Goal: Task Accomplishment & Management: Use online tool/utility

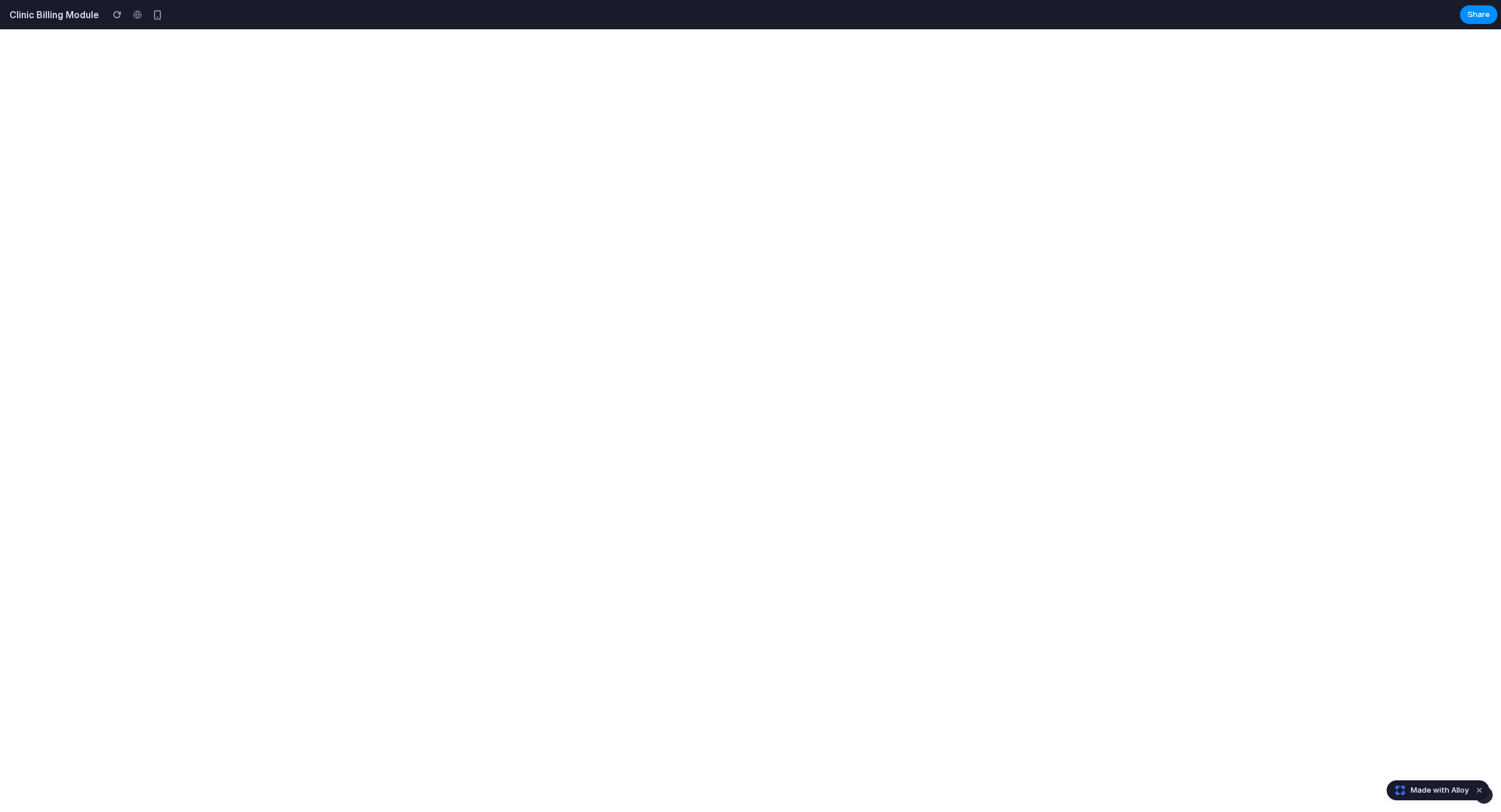
select select "**"
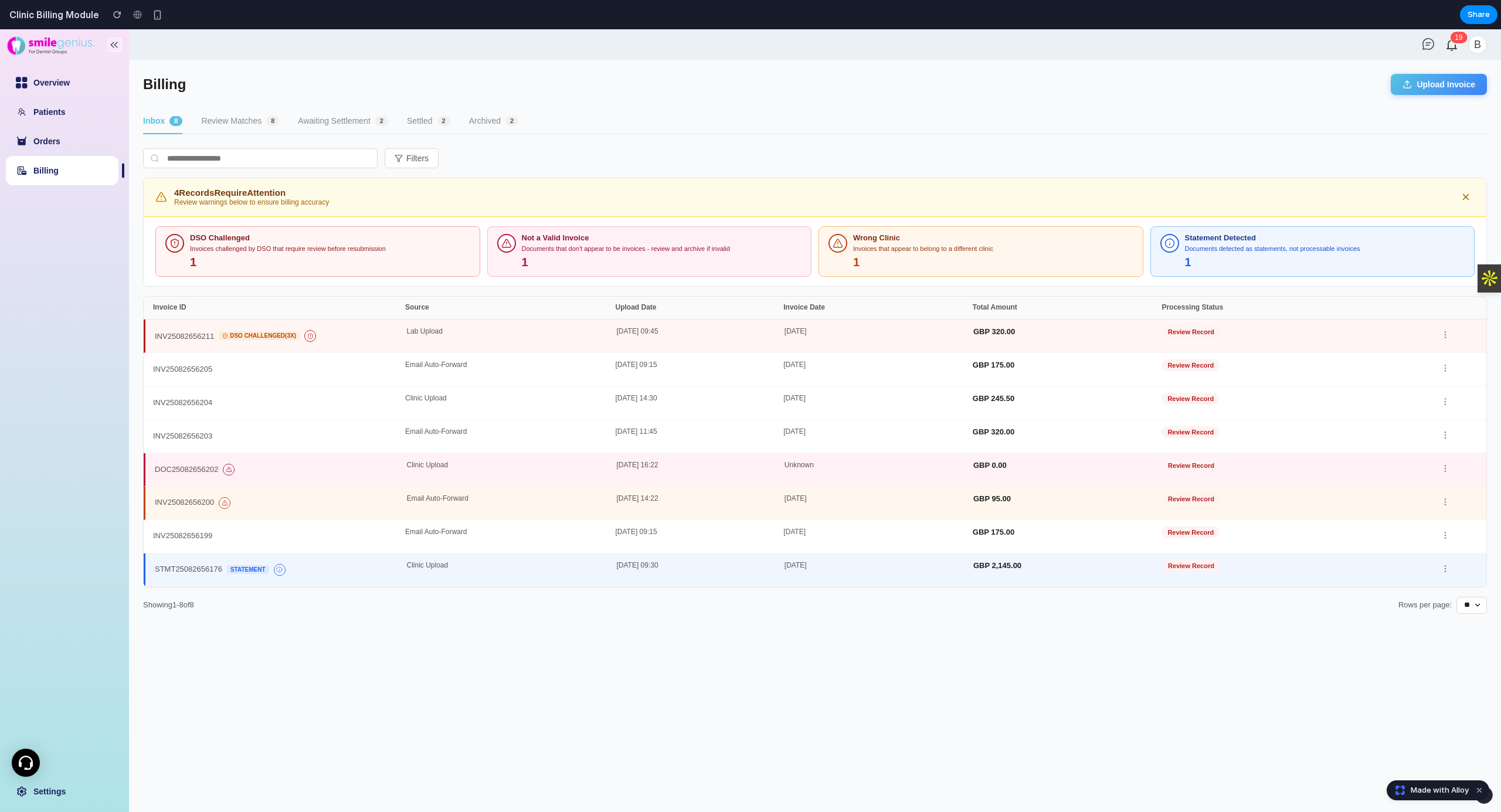
click at [1449, 102] on main "Billing Upload Invoice Inbox 8 Review Matches 8 Awaiting Settlement 2 Settled 2…" at bounding box center [815, 435] width 1372 height 752
click at [1448, 91] on button "Upload Invoice" at bounding box center [1439, 84] width 96 height 21
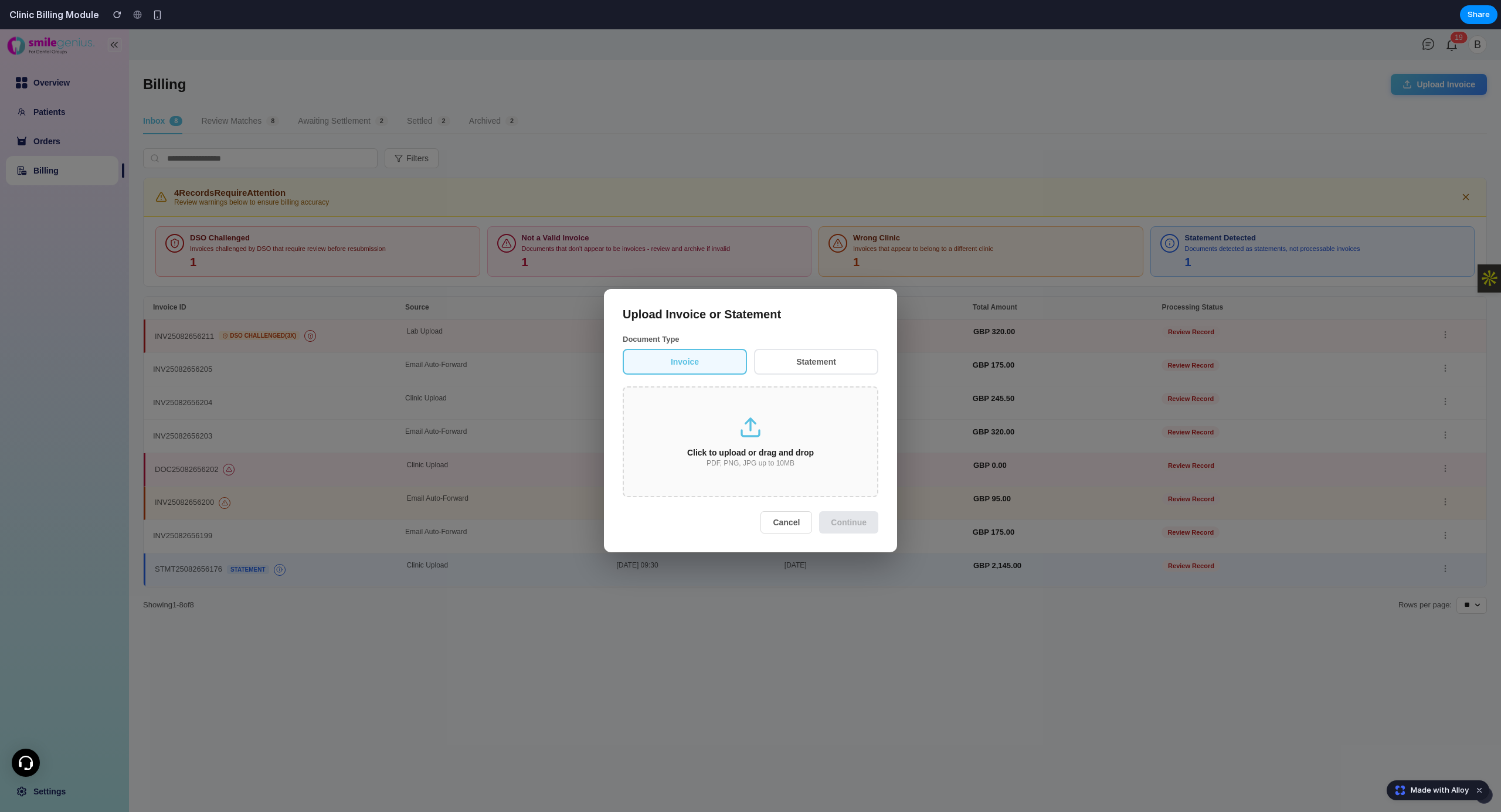
click at [736, 446] on div "Click to upload or drag and drop PDF, PNG, JPG up to 10MB" at bounding box center [750, 442] width 256 height 111
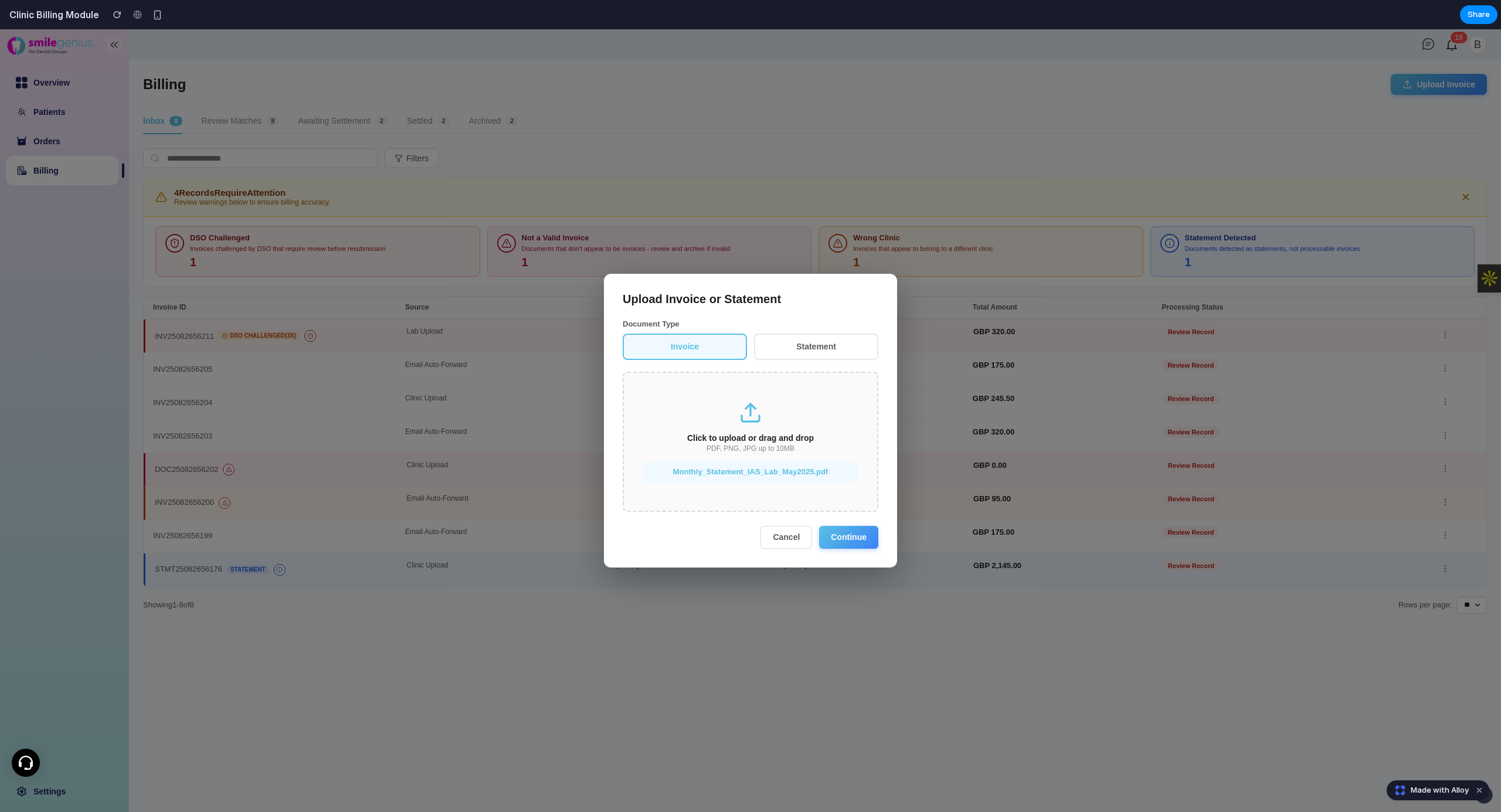
click at [850, 541] on button "Continue" at bounding box center [848, 536] width 59 height 23
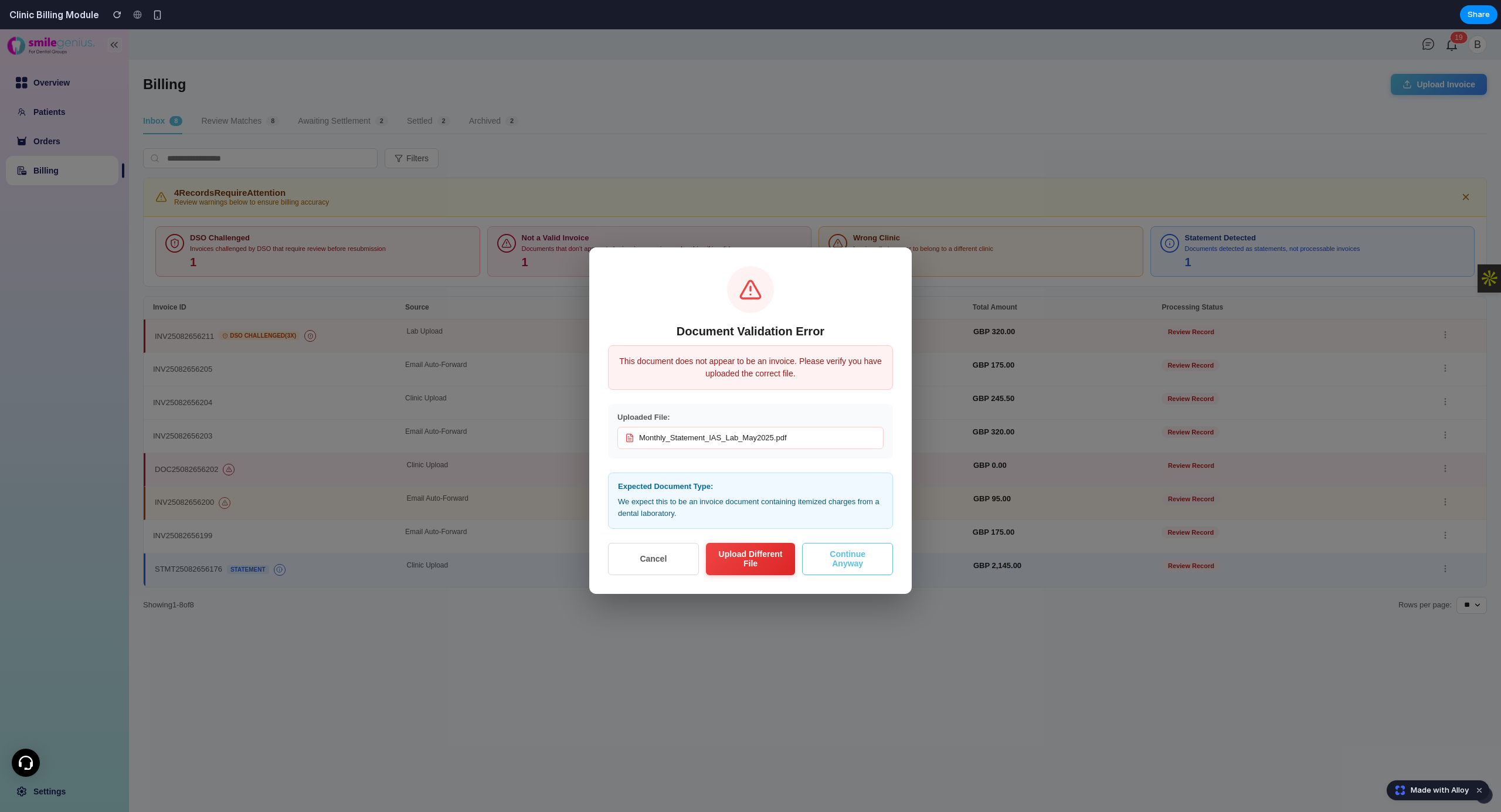
click at [833, 560] on button "Continue Anyway" at bounding box center [847, 558] width 91 height 32
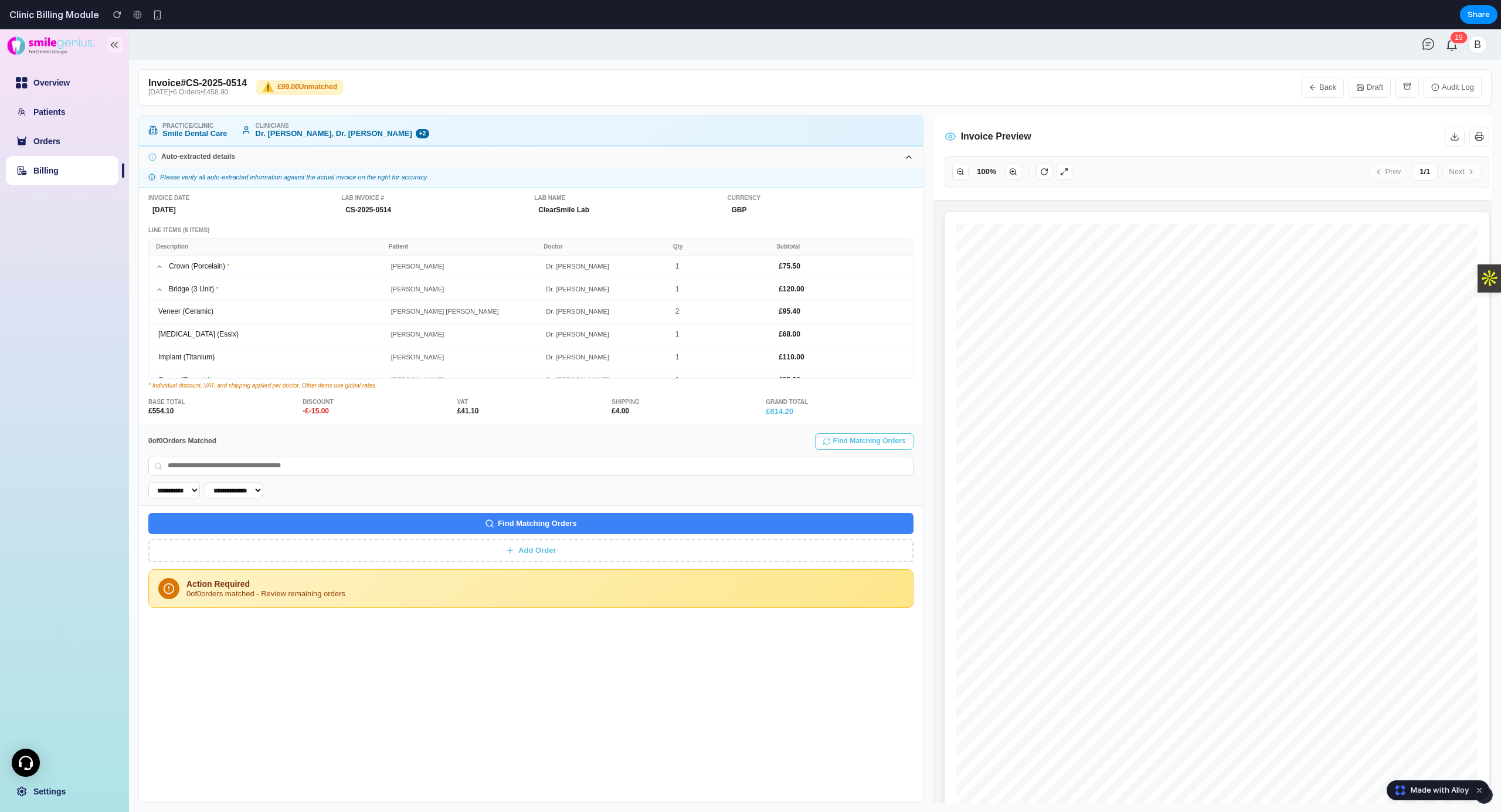
click at [522, 530] on button "Find Matching Orders" at bounding box center [531, 523] width 765 height 21
click at [554, 519] on button "Find Matching Orders" at bounding box center [531, 523] width 765 height 21
drag, startPoint x: 584, startPoint y: 525, endPoint x: 504, endPoint y: 525, distance: 80.0
click at [504, 525] on button "Find Matching Orders" at bounding box center [531, 523] width 765 height 21
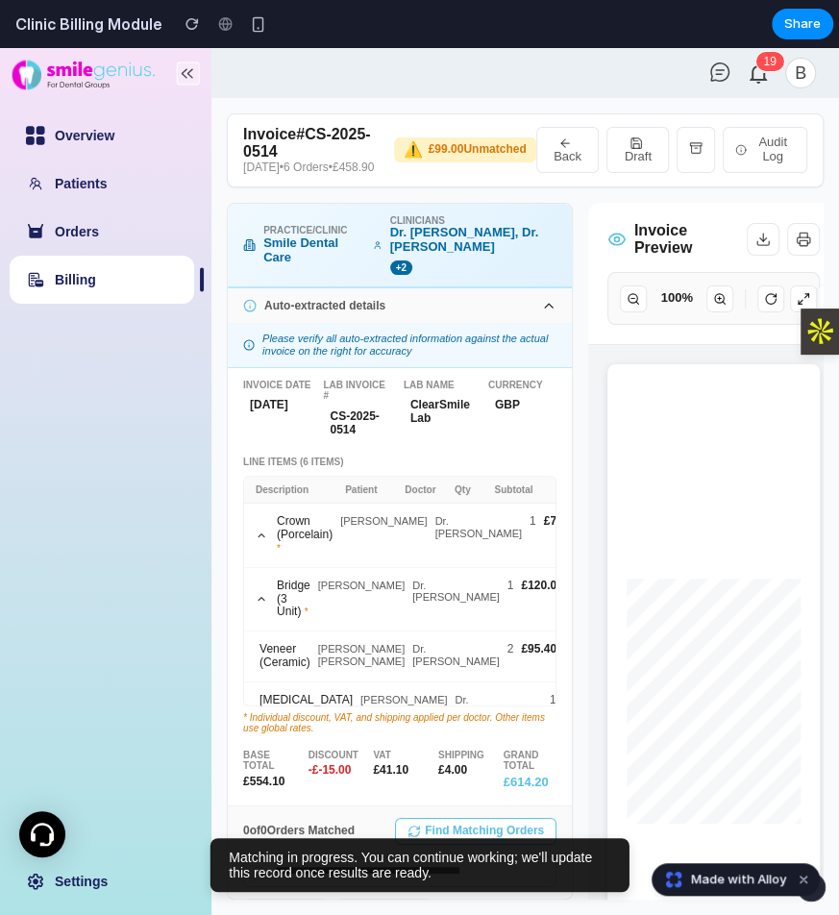
click at [183, 88] on div at bounding box center [106, 75] width 212 height 54
click at [183, 81] on rect at bounding box center [188, 73] width 22 height 22
click at [197, 72] on rect at bounding box center [188, 73] width 22 height 22
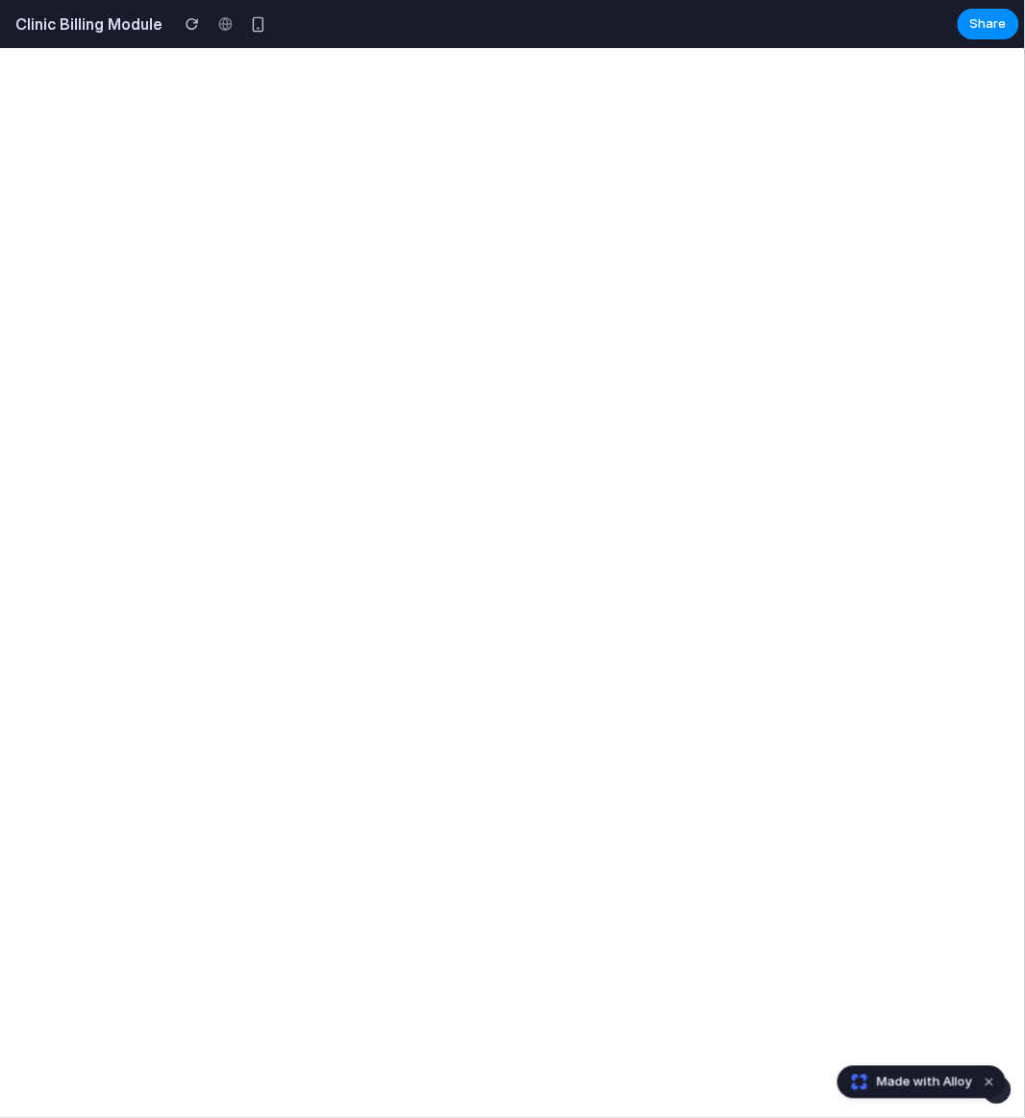
select select "**"
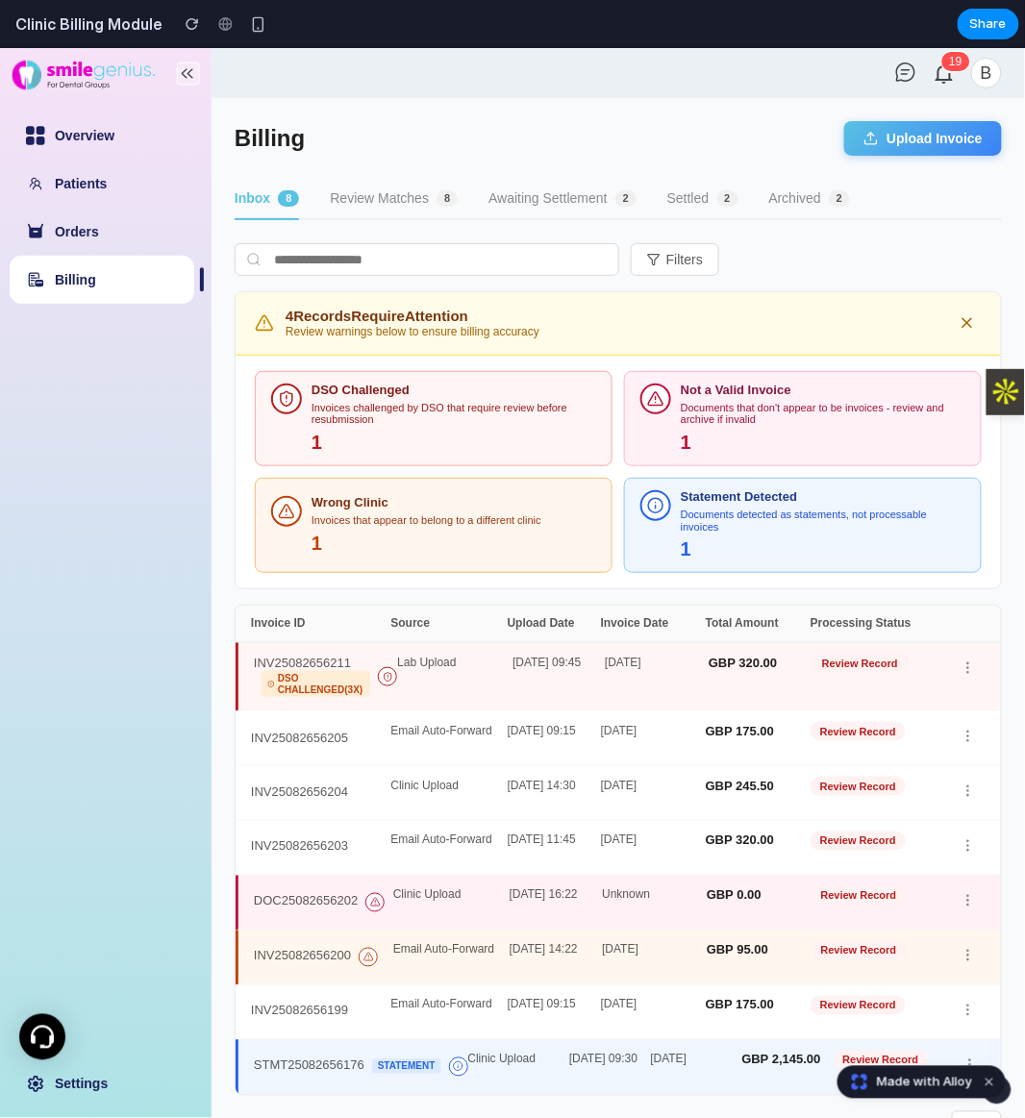
click at [911, 127] on button "Upload Invoice" at bounding box center [923, 137] width 158 height 35
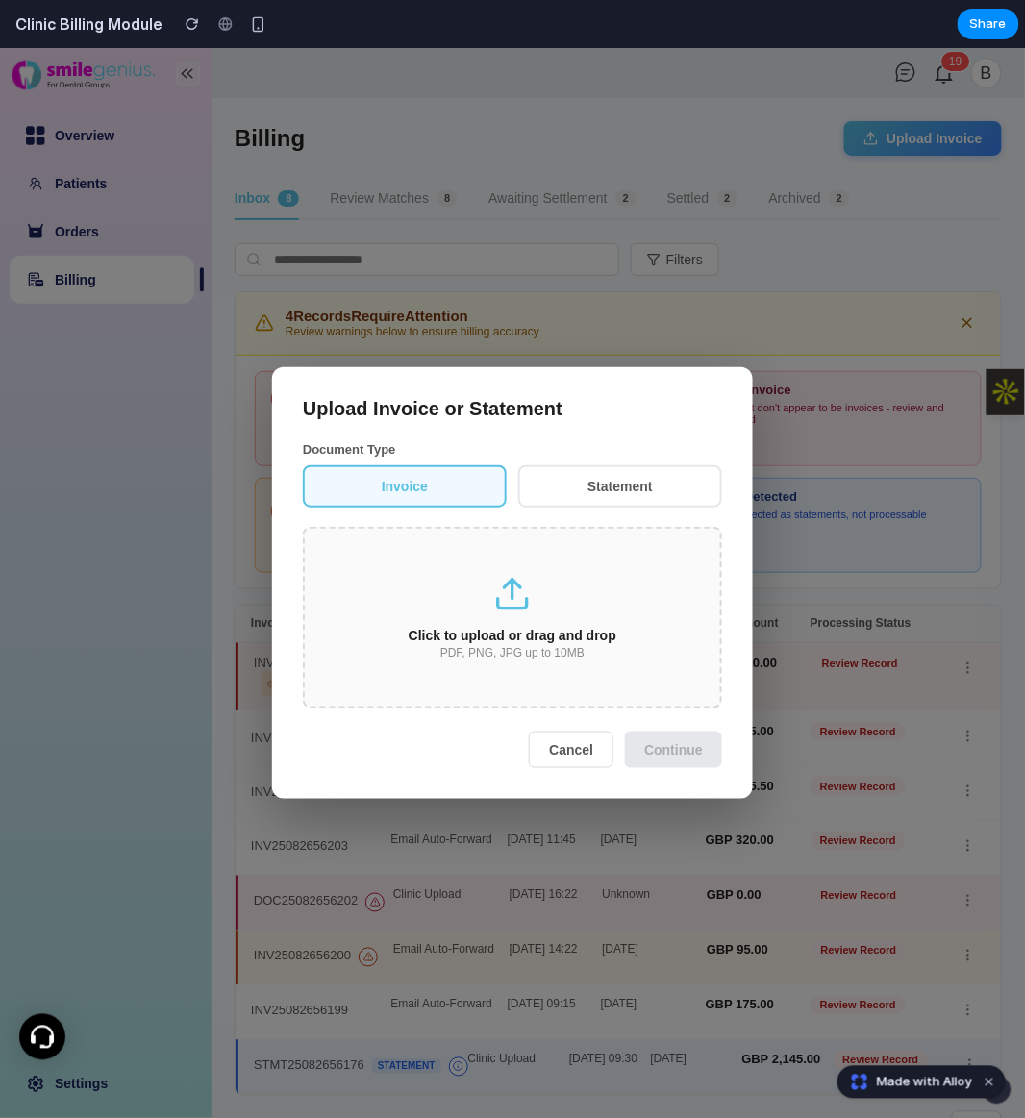
click at [545, 675] on div "Click to upload or drag and drop PDF, PNG, JPG up to 10MB" at bounding box center [512, 617] width 419 height 182
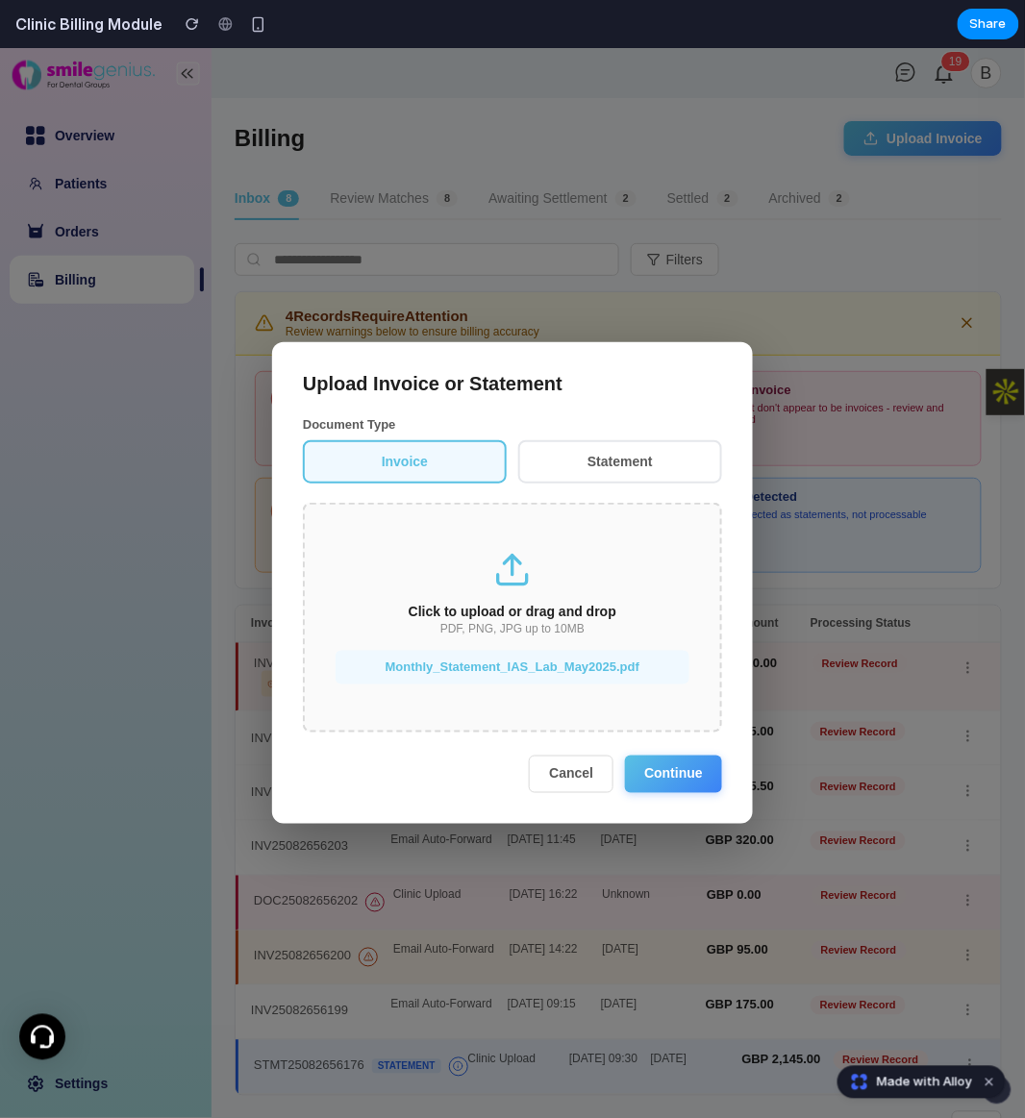
click at [679, 785] on button "Continue" at bounding box center [673, 773] width 97 height 37
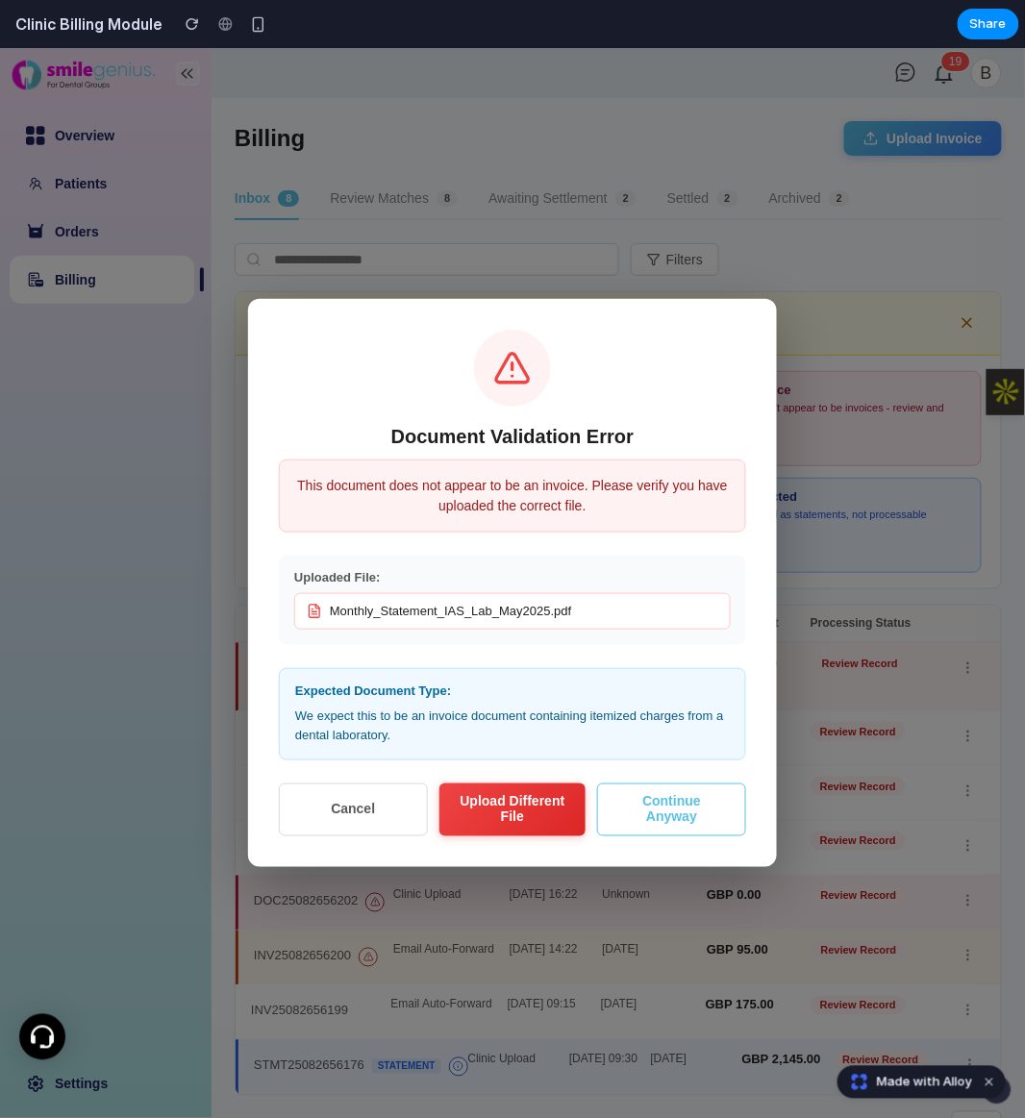
click at [670, 819] on button "Continue Anyway" at bounding box center [671, 809] width 149 height 52
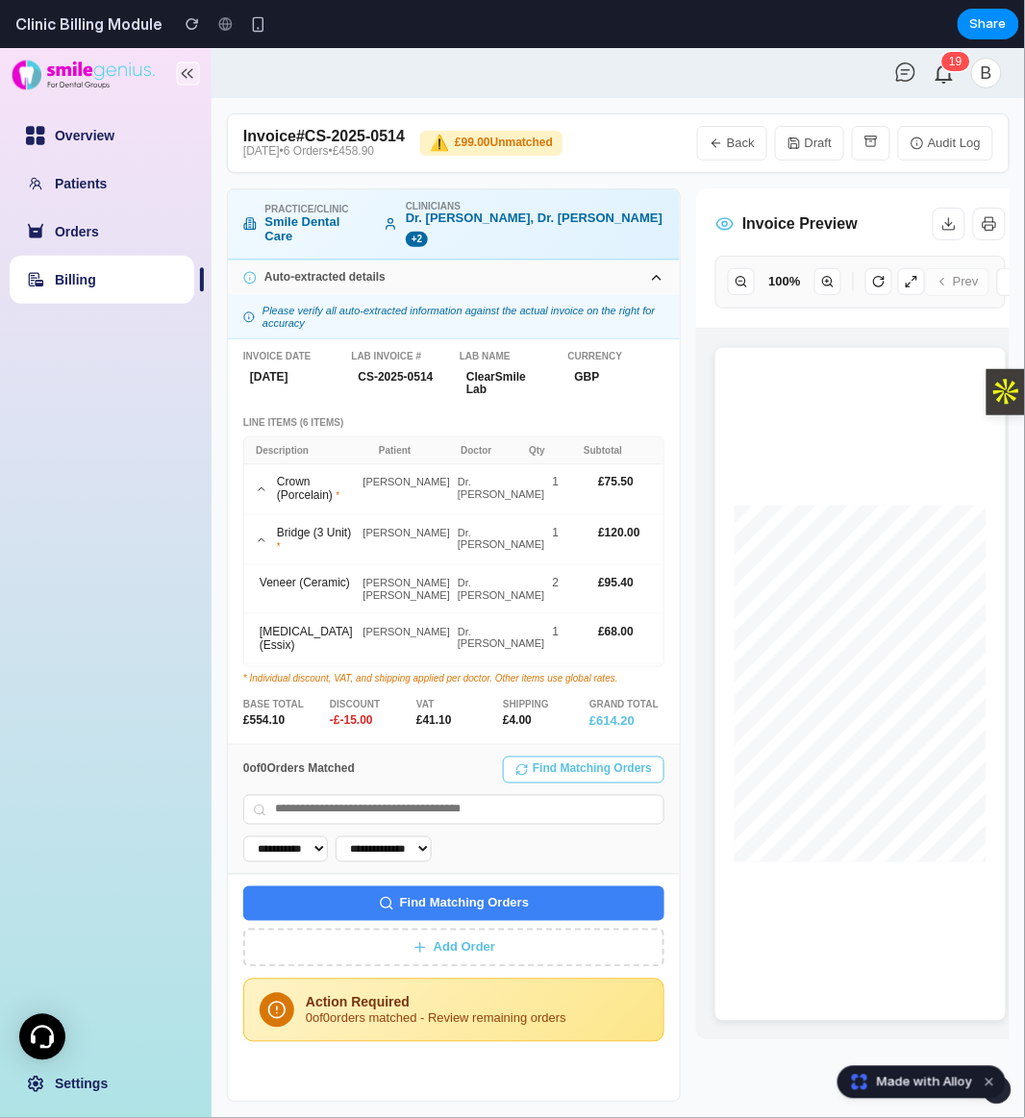
click at [256, 483] on icon at bounding box center [262, 489] width 12 height 12
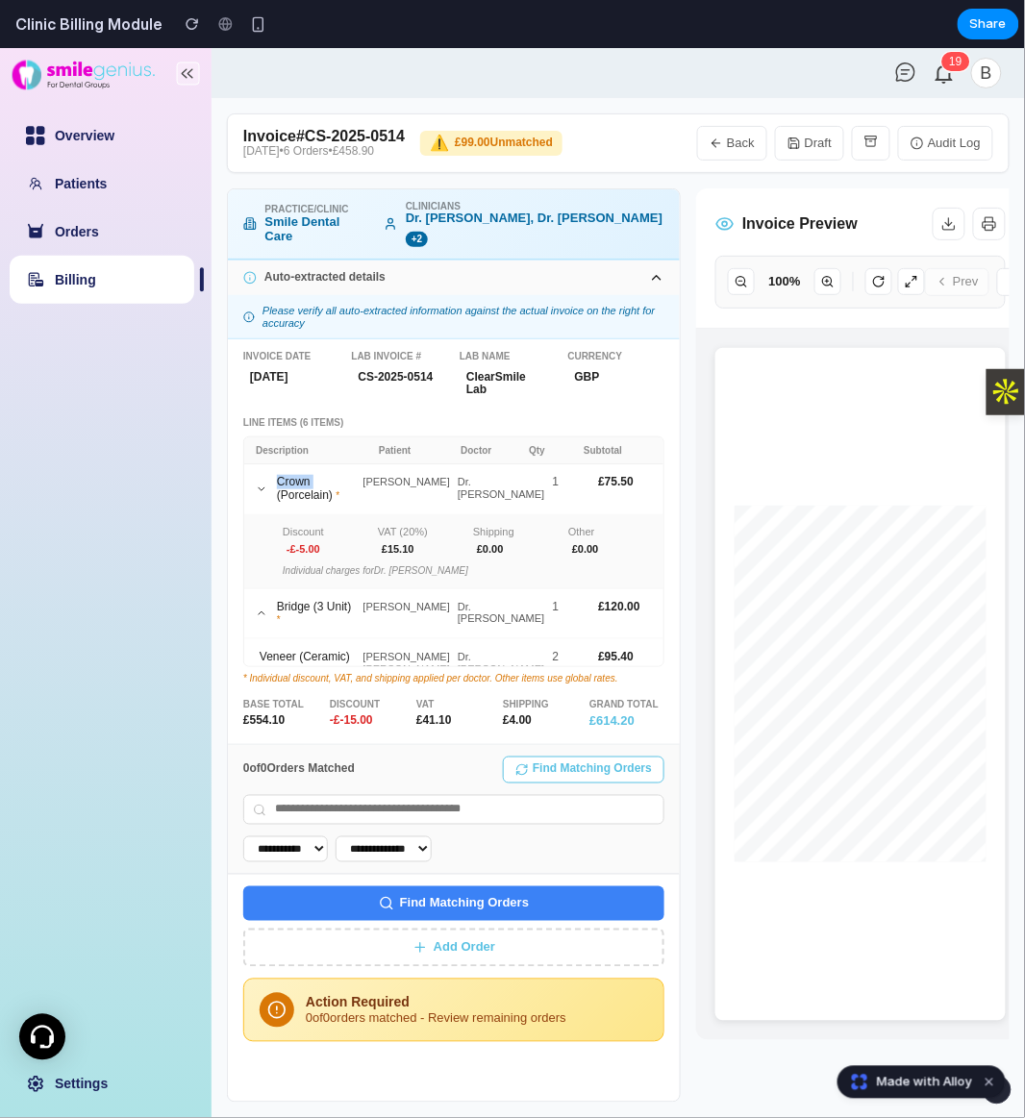
click at [256, 483] on icon at bounding box center [262, 489] width 12 height 12
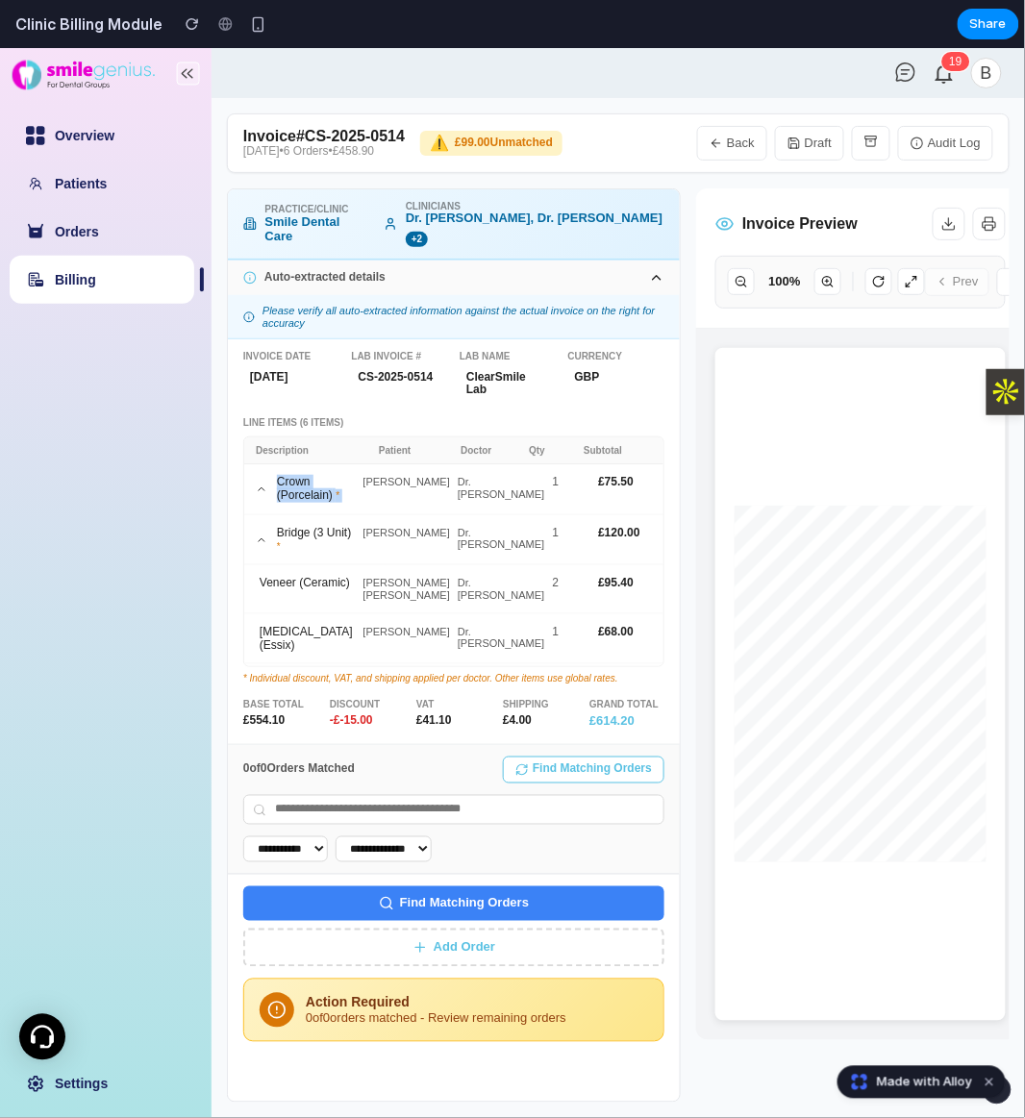
click at [256, 483] on icon at bounding box center [262, 489] width 12 height 12
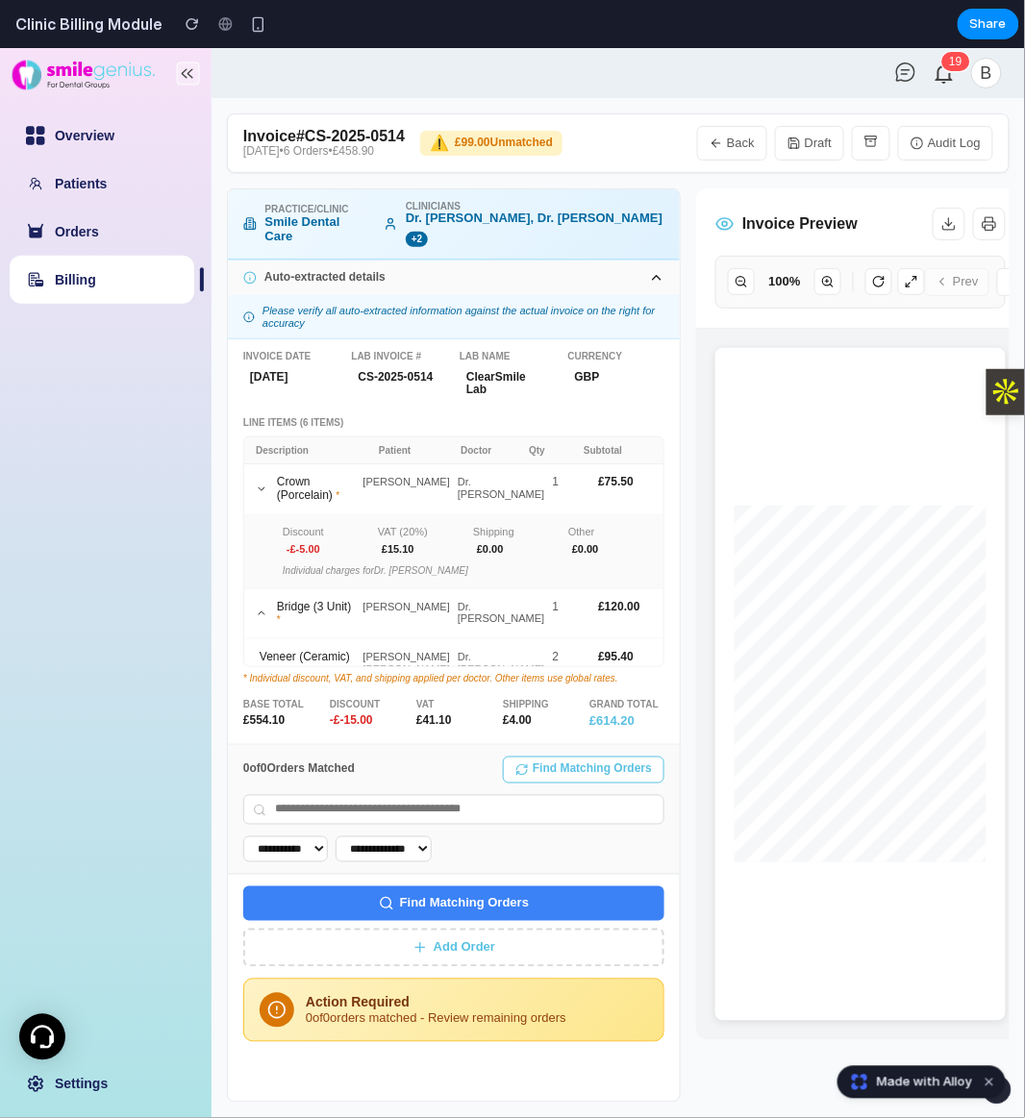
click at [256, 483] on icon at bounding box center [262, 489] width 12 height 12
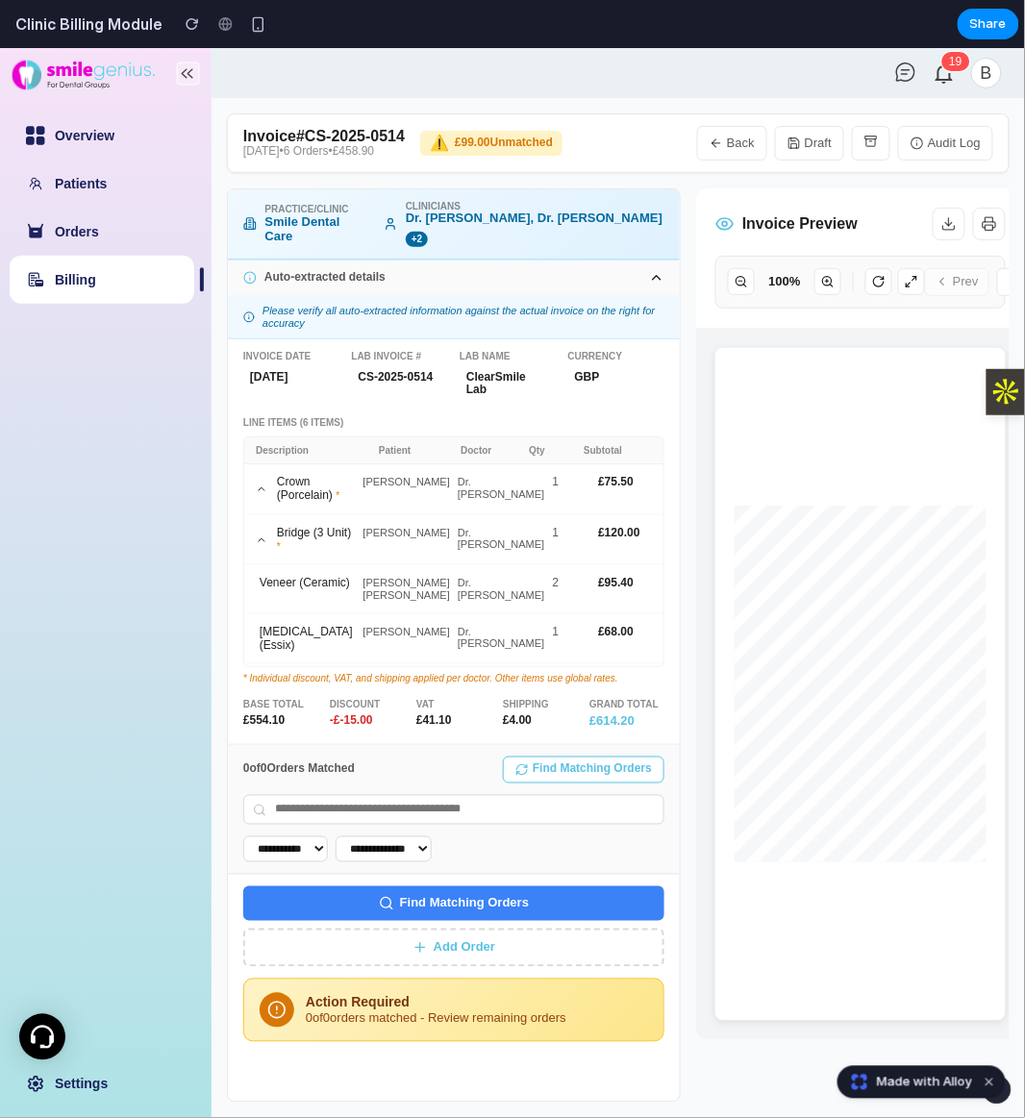
click at [296, 698] on div "Base Total" at bounding box center [280, 704] width 75 height 12
click at [303, 698] on div "Base Total" at bounding box center [280, 704] width 75 height 12
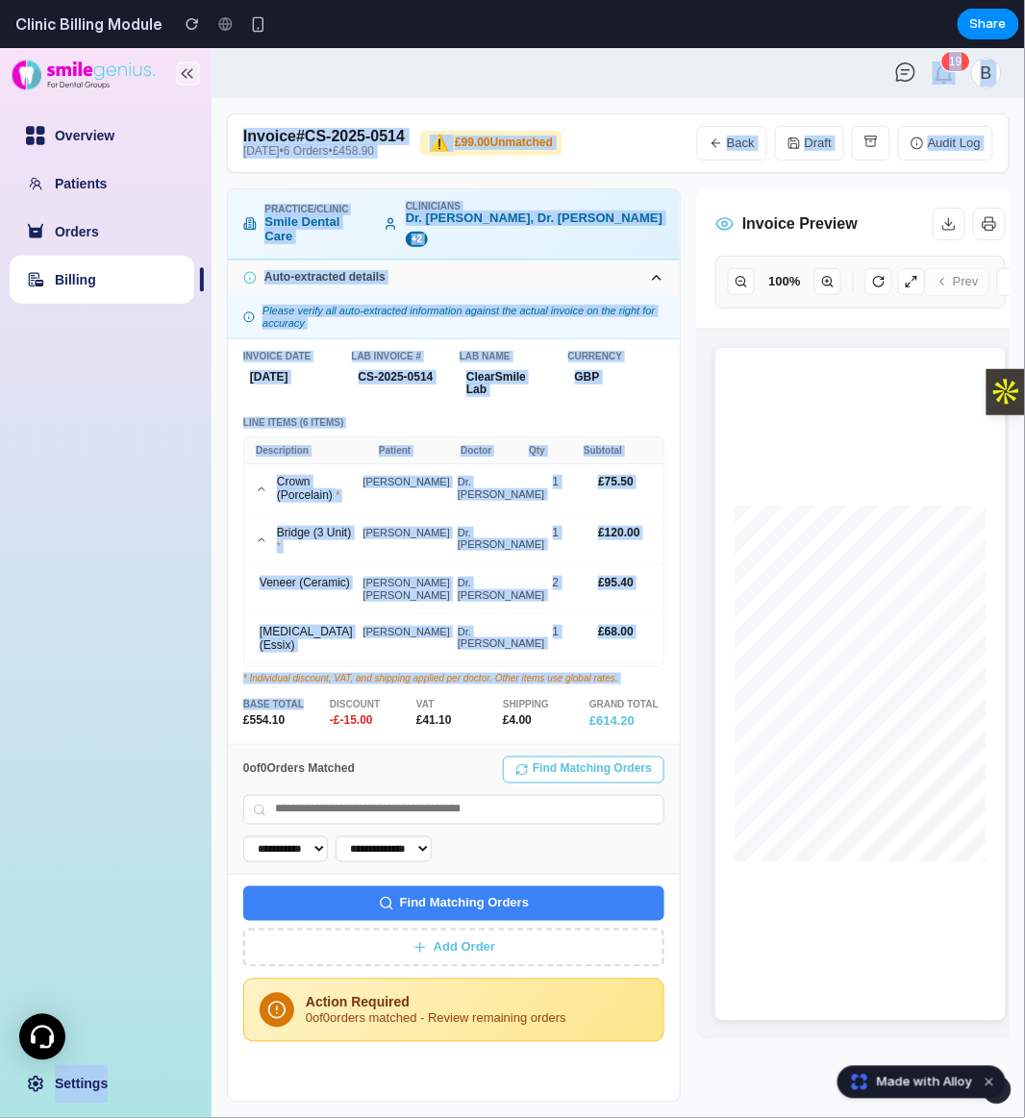
drag, startPoint x: 204, startPoint y: 677, endPoint x: 193, endPoint y: 677, distance: 10.6
click at [193, 677] on div "Overview Patients Orders Billing Settings 1 9 B Invoice # CS-2025-0514 [DATE] •…" at bounding box center [512, 582] width 1025 height 1070
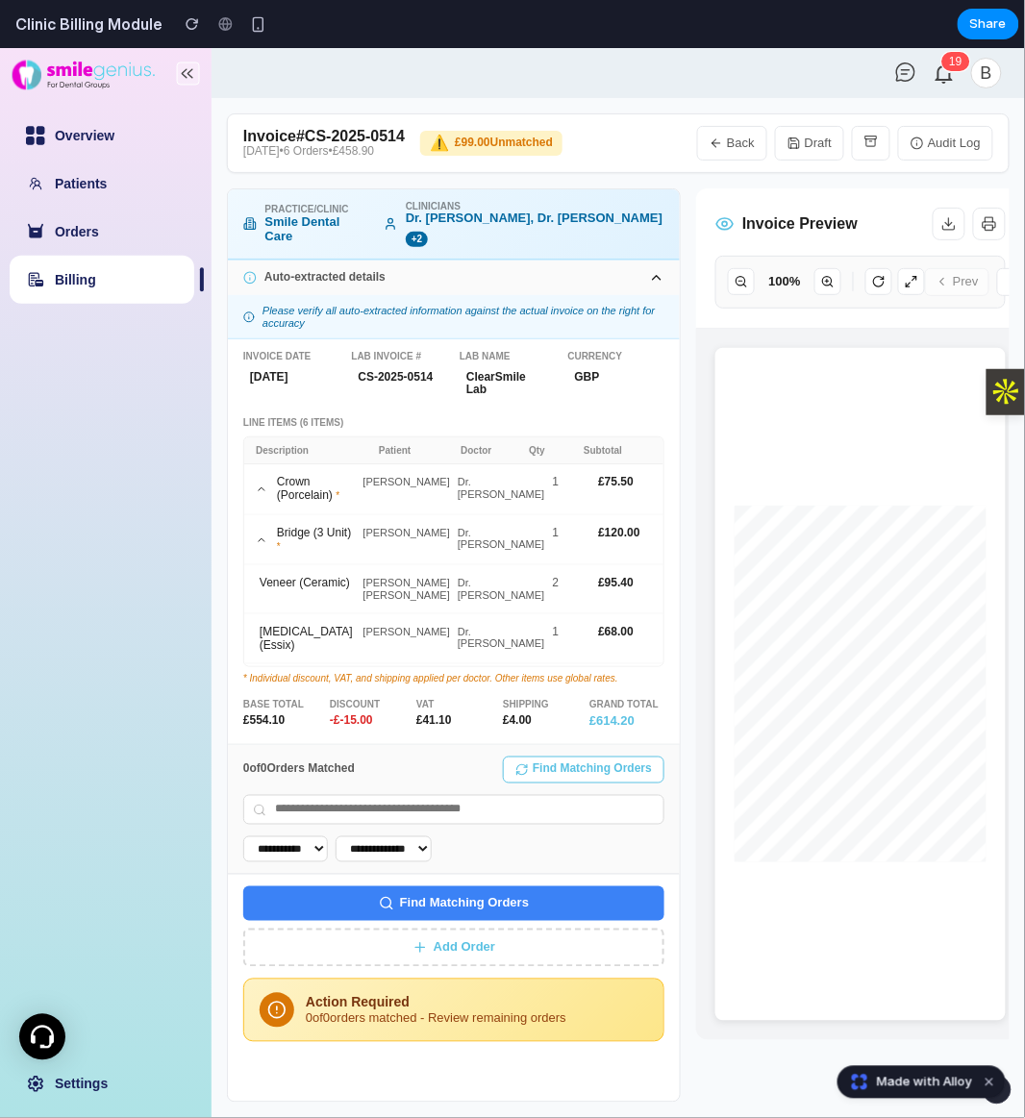
click at [346, 698] on div "Discount" at bounding box center [367, 704] width 75 height 12
copy div "Base Total"
drag, startPoint x: 303, startPoint y: 685, endPoint x: 242, endPoint y: 675, distance: 61.3
click at [242, 675] on div "Invoice Date [DATE] Lab Invoice # CS-2025-0514 Lab Name ClearSmile Lab Currency…" at bounding box center [454, 540] width 452 height 405
copy div "Discount"
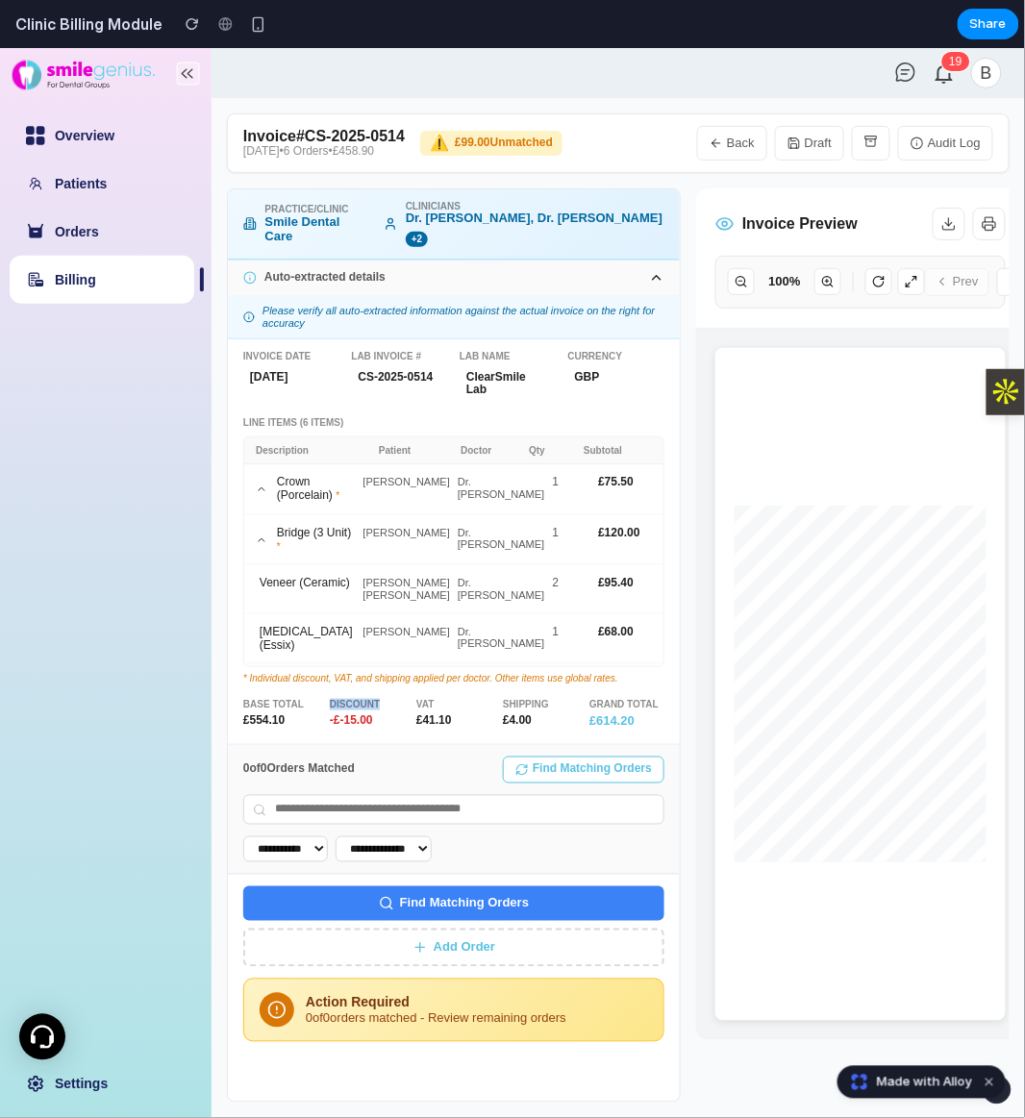
drag, startPoint x: 394, startPoint y: 673, endPoint x: 25, endPoint y: 686, distance: 369.4
click at [323, 676] on div "Invoice Date [DATE] Lab Invoice # CS-2025-0514 Lab Name ClearSmile Lab Currency…" at bounding box center [454, 540] width 452 height 405
copy div "-£ -15.00"
drag, startPoint x: 386, startPoint y: 695, endPoint x: 324, endPoint y: 693, distance: 61.6
click at [324, 698] on div "Base Total £ 554.10 Discount -£ -15.00 VAT £ 41.10 Shipping £ 4.00 Grand Total …" at bounding box center [453, 712] width 421 height 29
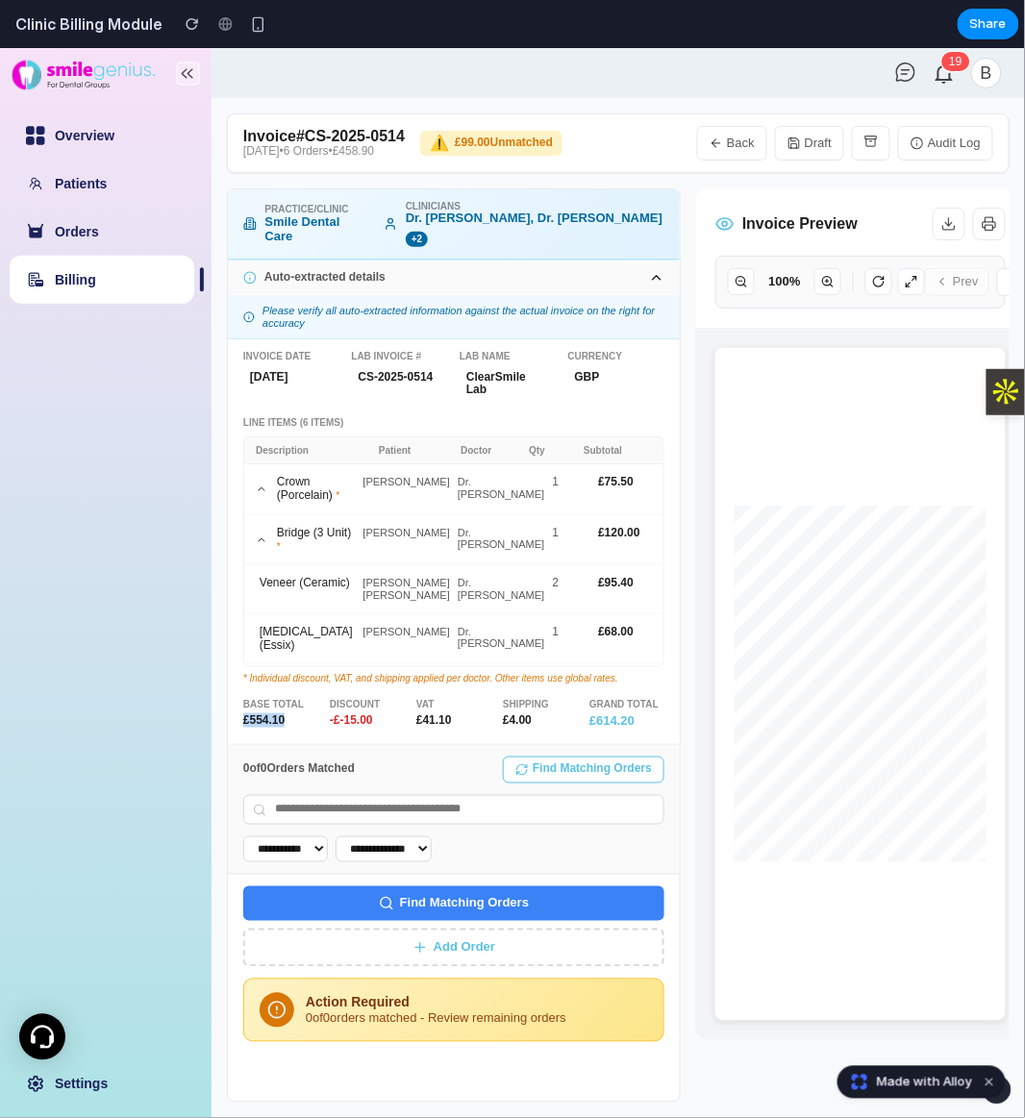
copy div "£ 554.10"
drag, startPoint x: 293, startPoint y: 692, endPoint x: 219, endPoint y: 688, distance: 74.1
click at [219, 688] on main "Invoice # CS-2025-0514 [DATE] • 6 Orders • £458.90 ⚠️ £99.00 Unmatched Back Dra…" at bounding box center [618, 607] width 813 height 1020
drag, startPoint x: 457, startPoint y: 698, endPoint x: 410, endPoint y: 698, distance: 47.1
click at [410, 698] on div "Base Total £ 554.10 Discount -£ -15.00 VAT £ 41.10 Shipping £ 4.00 Grand Total …" at bounding box center [453, 712] width 421 height 29
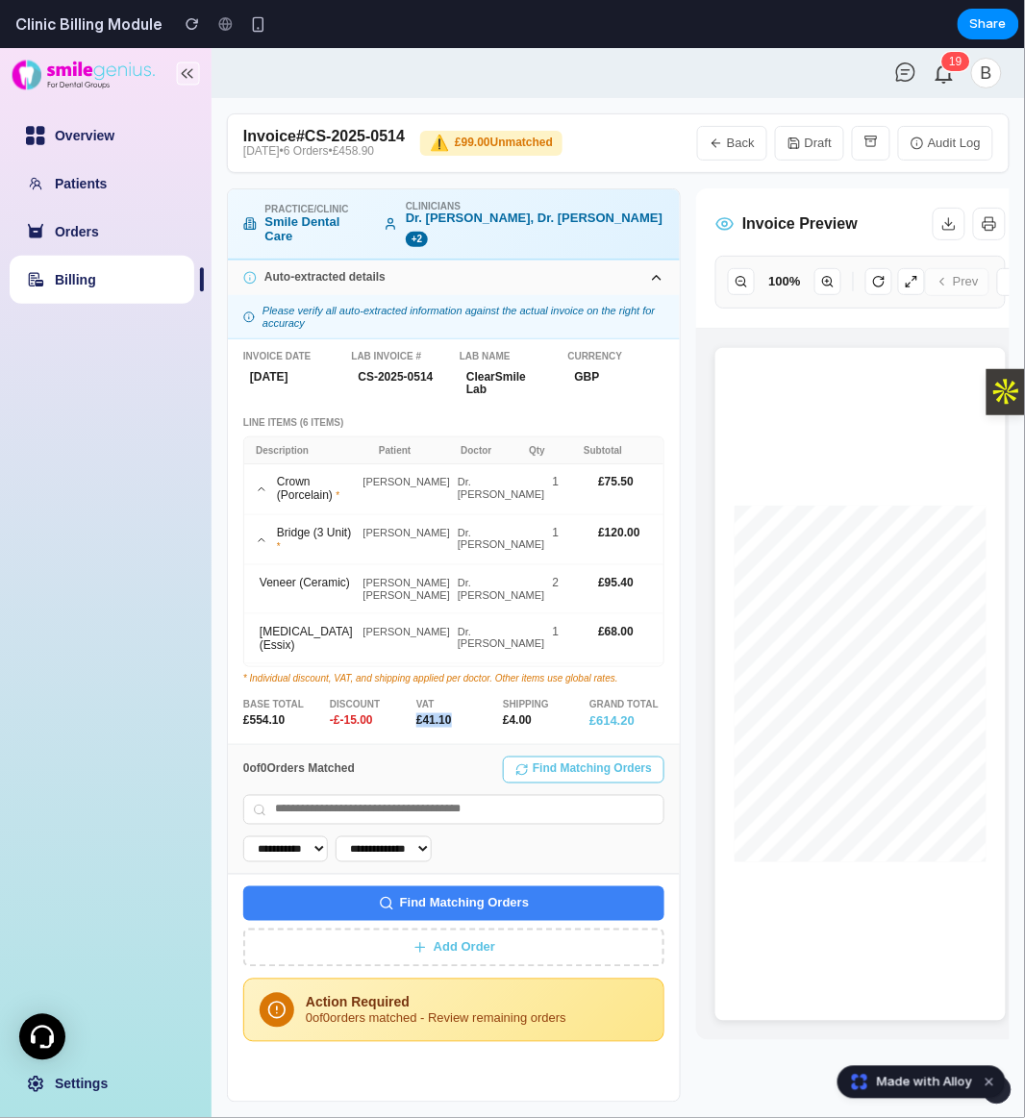
copy div "£ 41.10"
copy div "VAT"
drag, startPoint x: 439, startPoint y: 677, endPoint x: 410, endPoint y: 670, distance: 30.6
click at [410, 670] on div "Invoice Date [DATE] Lab Invoice # CS-2025-0514 Lab Name ClearSmile Lab Currency…" at bounding box center [454, 540] width 452 height 405
copy div "Shipping"
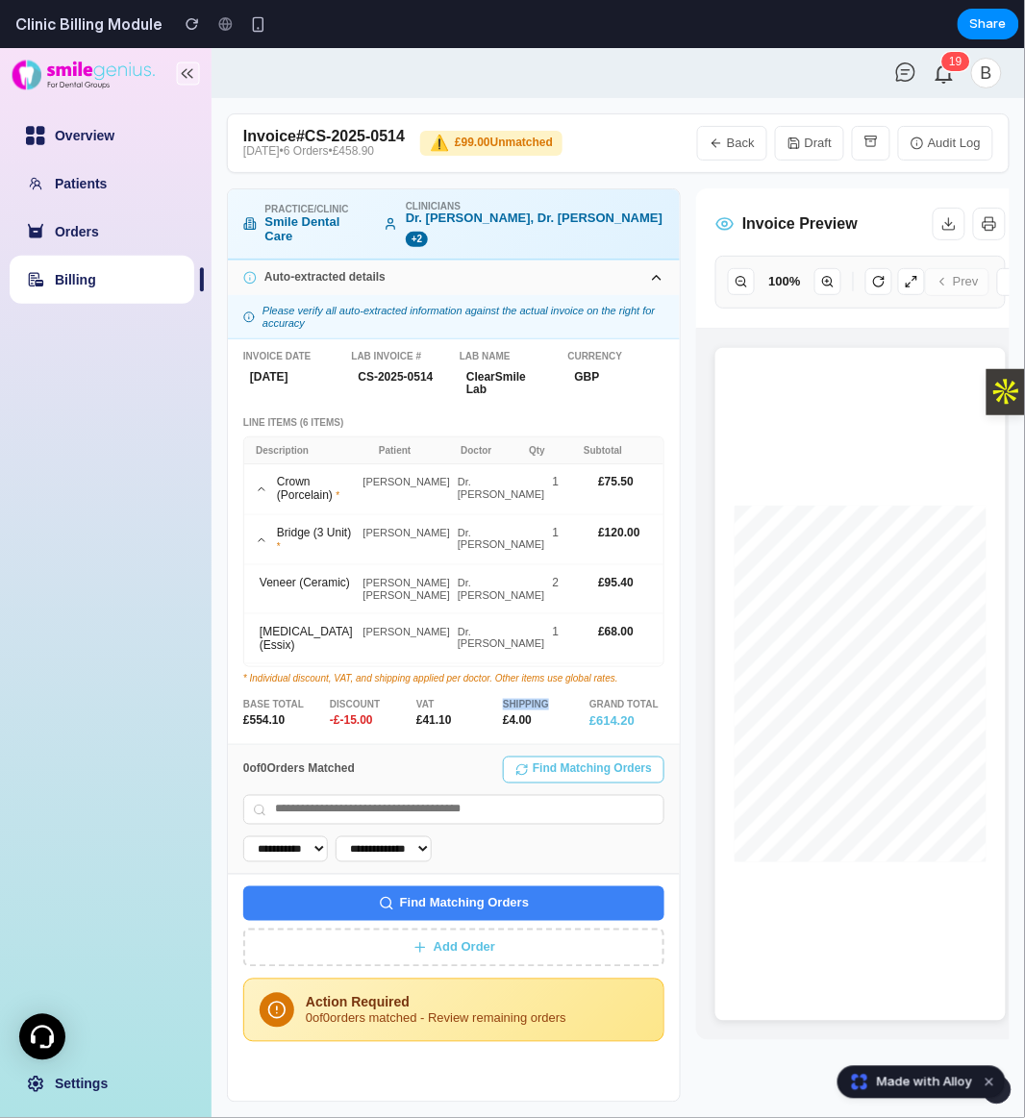
drag, startPoint x: 527, startPoint y: 672, endPoint x: 497, endPoint y: 679, distance: 30.6
click at [497, 698] on div "Base Total £ 554.10 Discount -£ -15.00 VAT £ 41.10 Shipping £ 4.00 Grand Total …" at bounding box center [453, 712] width 421 height 29
click at [656, 698] on div "Grand Total" at bounding box center [626, 704] width 75 height 12
copy div "Grand Total"
drag, startPoint x: 659, startPoint y: 680, endPoint x: 585, endPoint y: 679, distance: 74.0
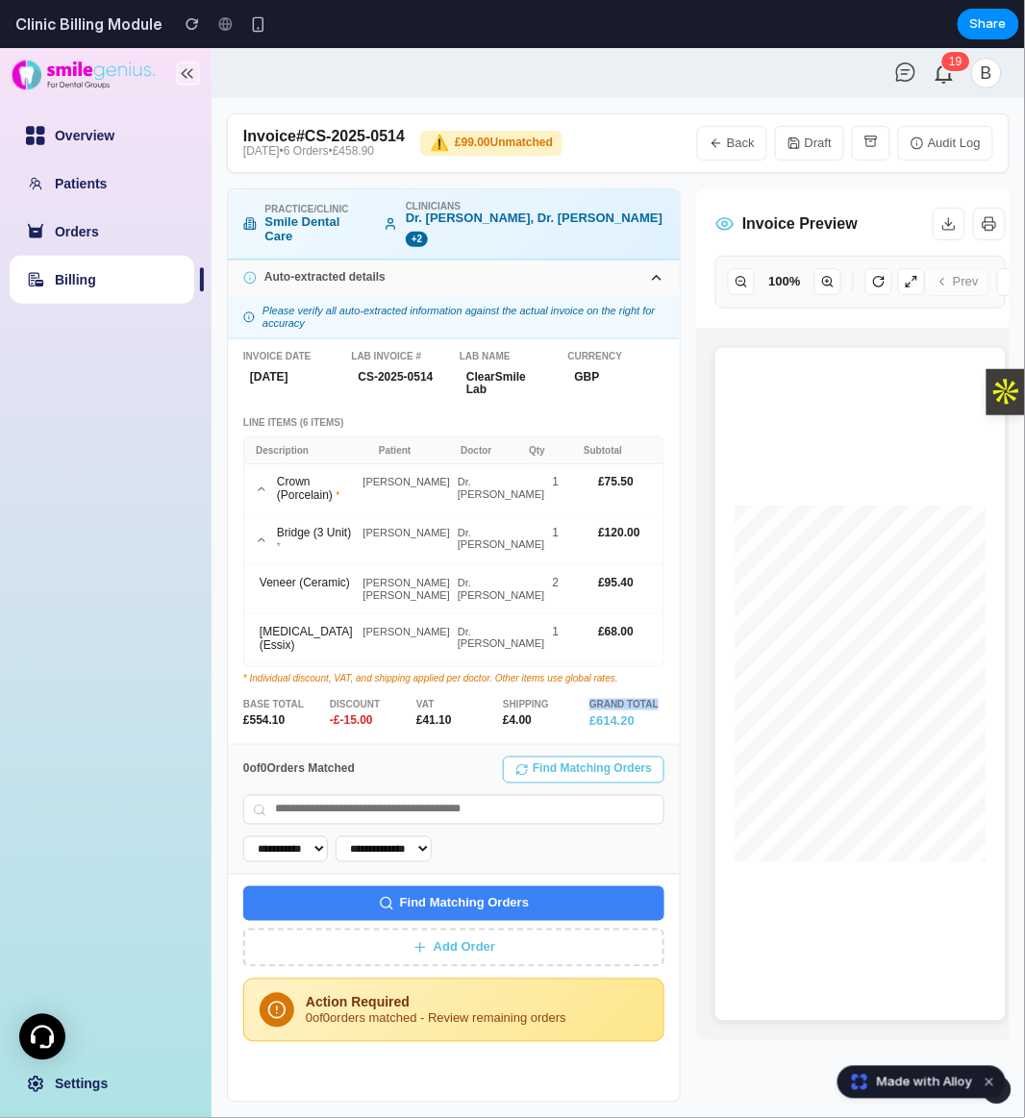
click at [585, 698] on div "Base Total £ 554.10 Discount -£ -15.00 VAT £ 41.10 Shipping £ 4.00 Grand Total …" at bounding box center [453, 712] width 421 height 29
copy div "Grand Total £ 614.20"
drag, startPoint x: 640, startPoint y: 689, endPoint x: 581, endPoint y: 689, distance: 59.6
click at [581, 698] on div "Base Total £ 554.10 Discount -£ -15.00 VAT £ 41.10 Shipping £ 4.00 Grand Total …" at bounding box center [453, 712] width 421 height 29
click at [639, 698] on div "Grand Total" at bounding box center [626, 704] width 75 height 12
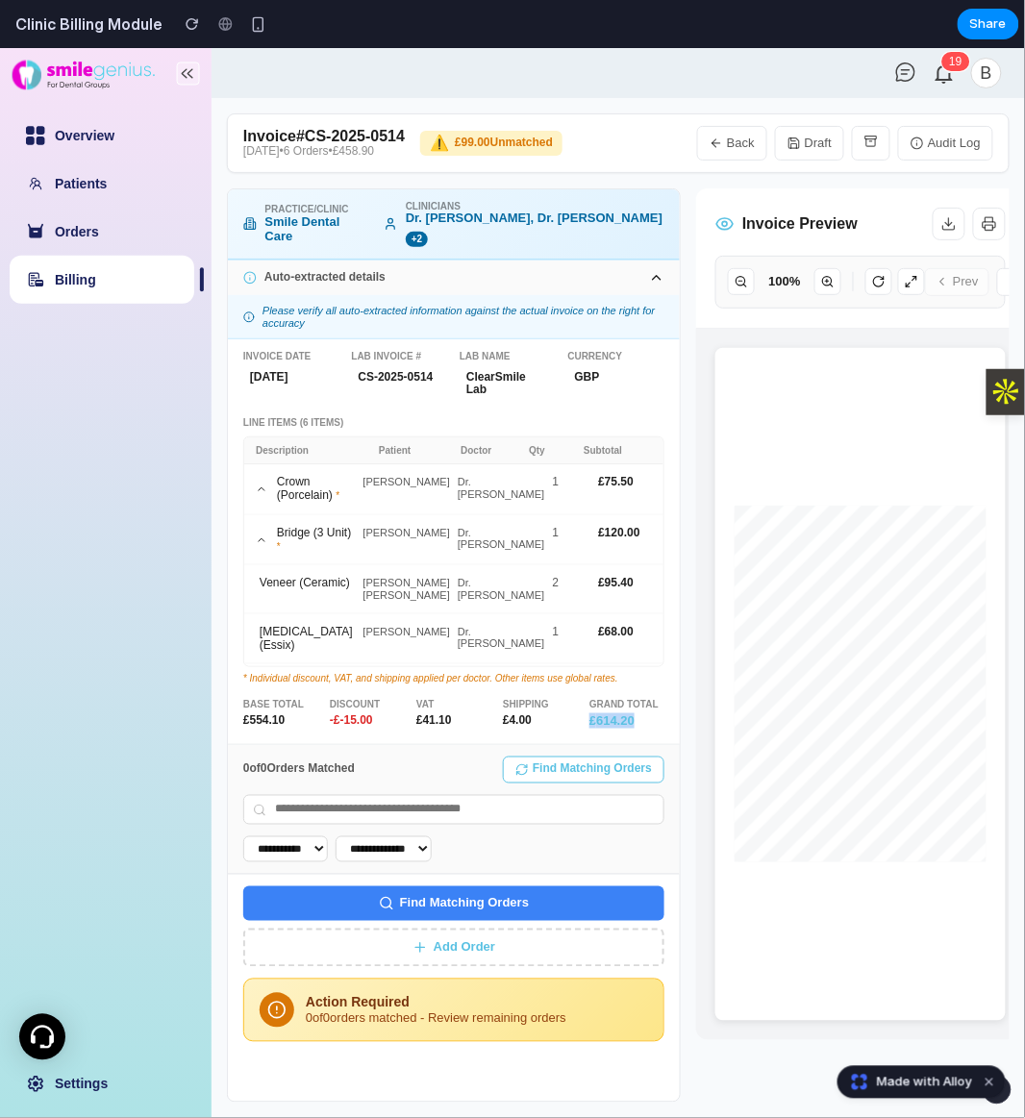
copy div "£ 614.20"
drag, startPoint x: 592, startPoint y: 697, endPoint x: 29, endPoint y: 742, distance: 565.2
click at [580, 698] on div "Base Total £ 554.10 Discount -£ -15.00 VAT £ 41.10 Shipping £ 4.00 Grand Total …" at bounding box center [453, 712] width 421 height 29
drag, startPoint x: 621, startPoint y: 458, endPoint x: 568, endPoint y: 459, distance: 52.9
click at [568, 463] on div "Crown (Porcelain) * [PERSON_NAME] Dr. [PERSON_NAME] 1 £ 75.50" at bounding box center [453, 488] width 419 height 51
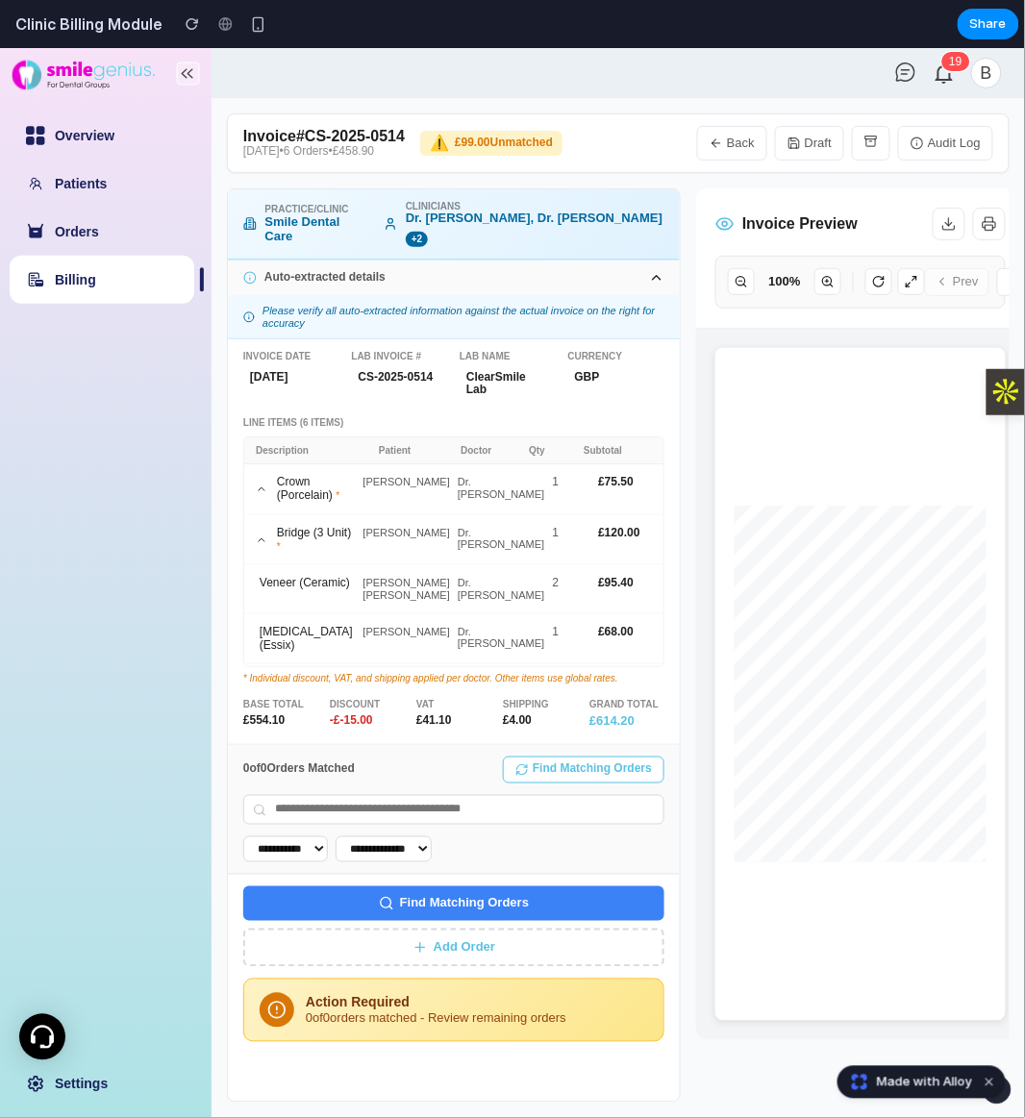
click at [414, 794] on input "text" at bounding box center [453, 809] width 421 height 31
click at [552, 756] on button "Find Matching Orders" at bounding box center [584, 769] width 162 height 27
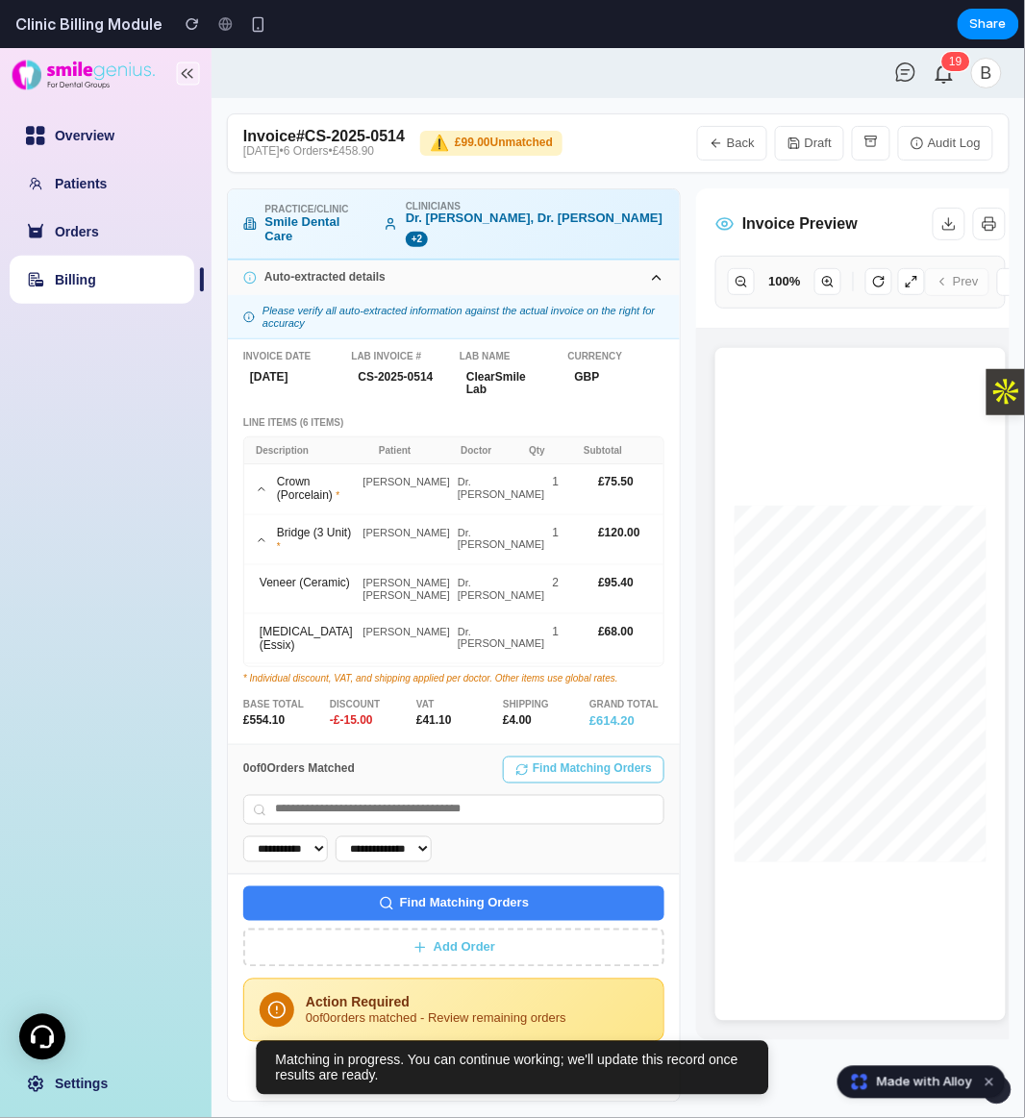
drag, startPoint x: 498, startPoint y: 928, endPoint x: 11, endPoint y: 858, distance: 492.5
click at [139, 893] on div "Overview Patients Orders Billing Settings 1 9 B Invoice # CS-2025-0514 [DATE] •…" at bounding box center [512, 582] width 1025 height 1070
click at [96, 286] on link "Billing" at bounding box center [75, 278] width 41 height 15
select select "**"
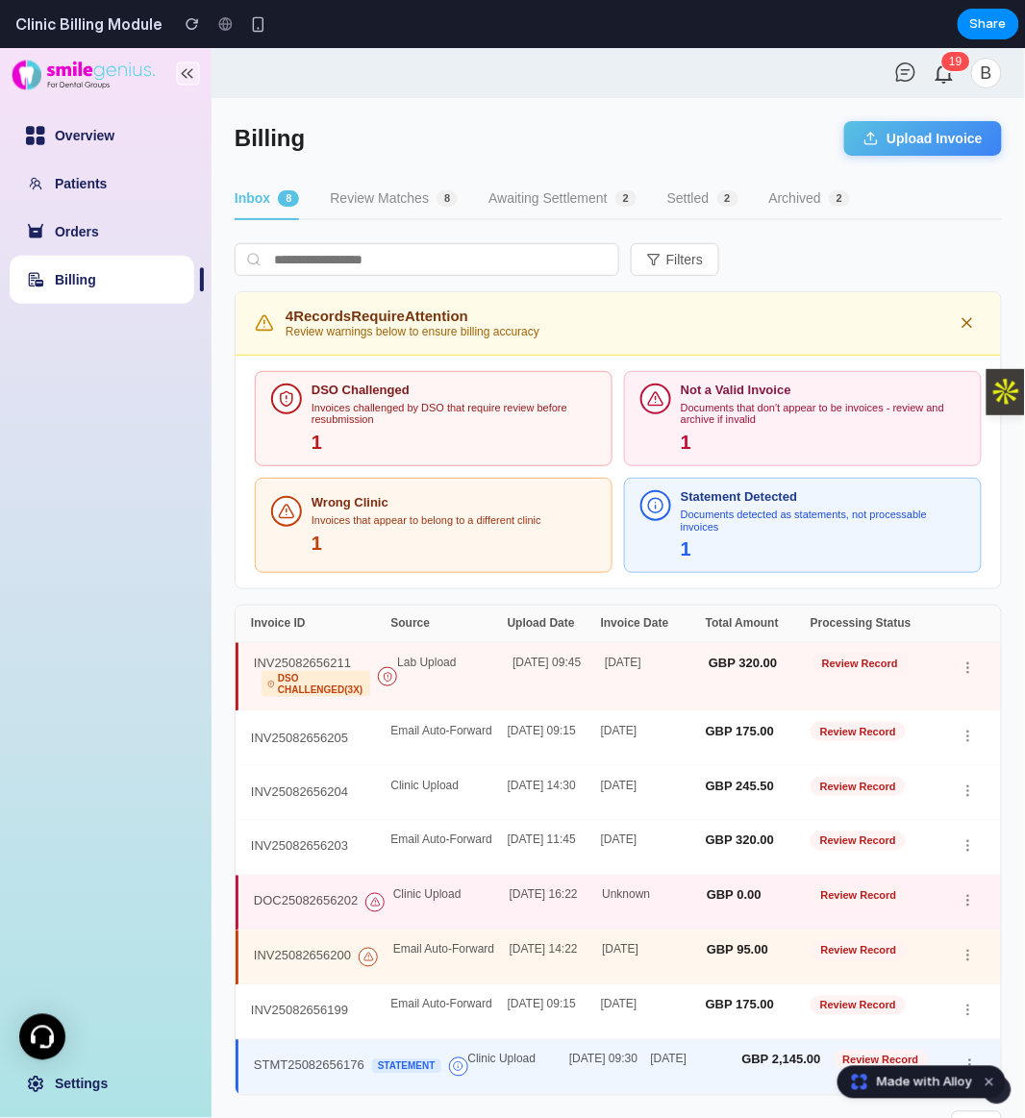
click at [406, 189] on button "Review Matches 8" at bounding box center [394, 198] width 128 height 41
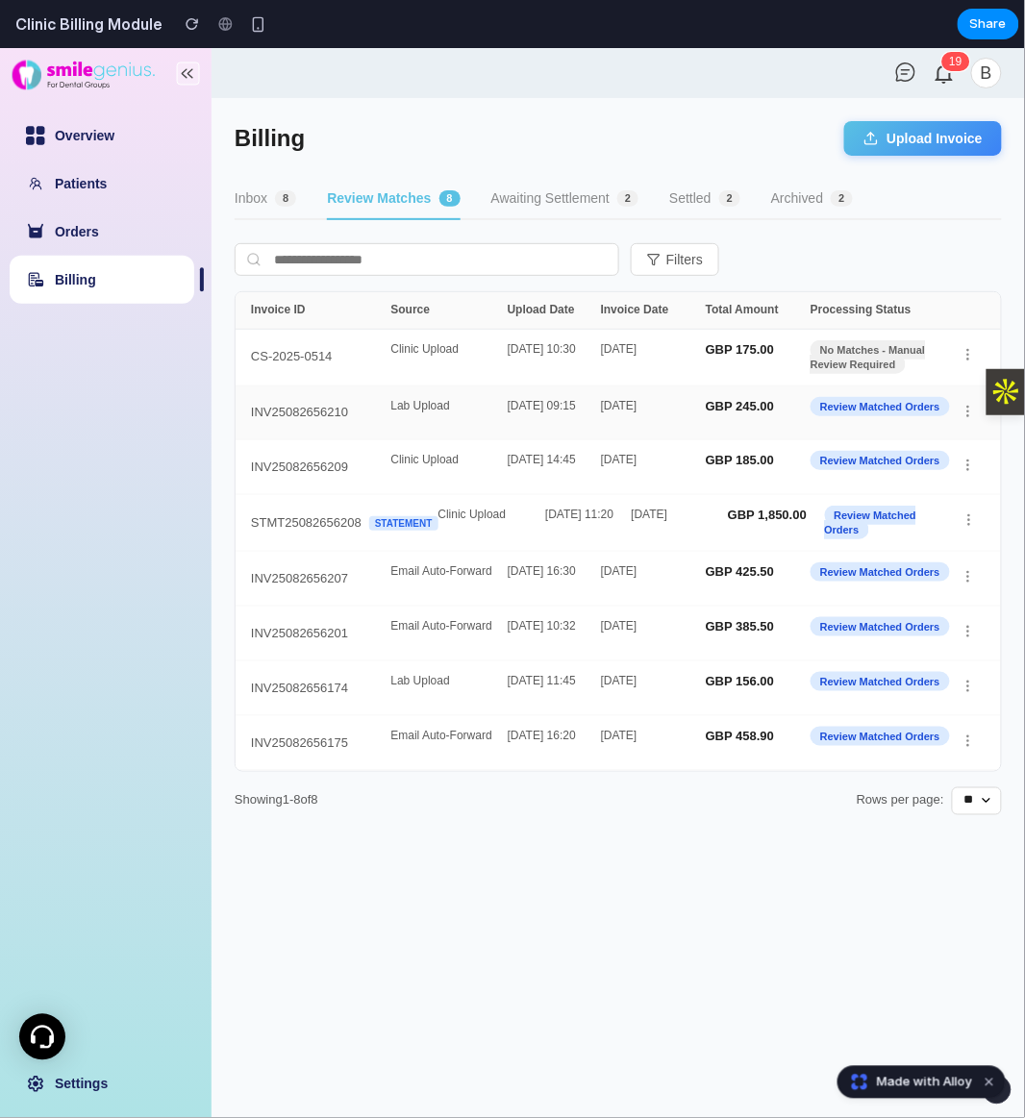
click at [456, 415] on div "Lab Upload" at bounding box center [449, 412] width 116 height 27
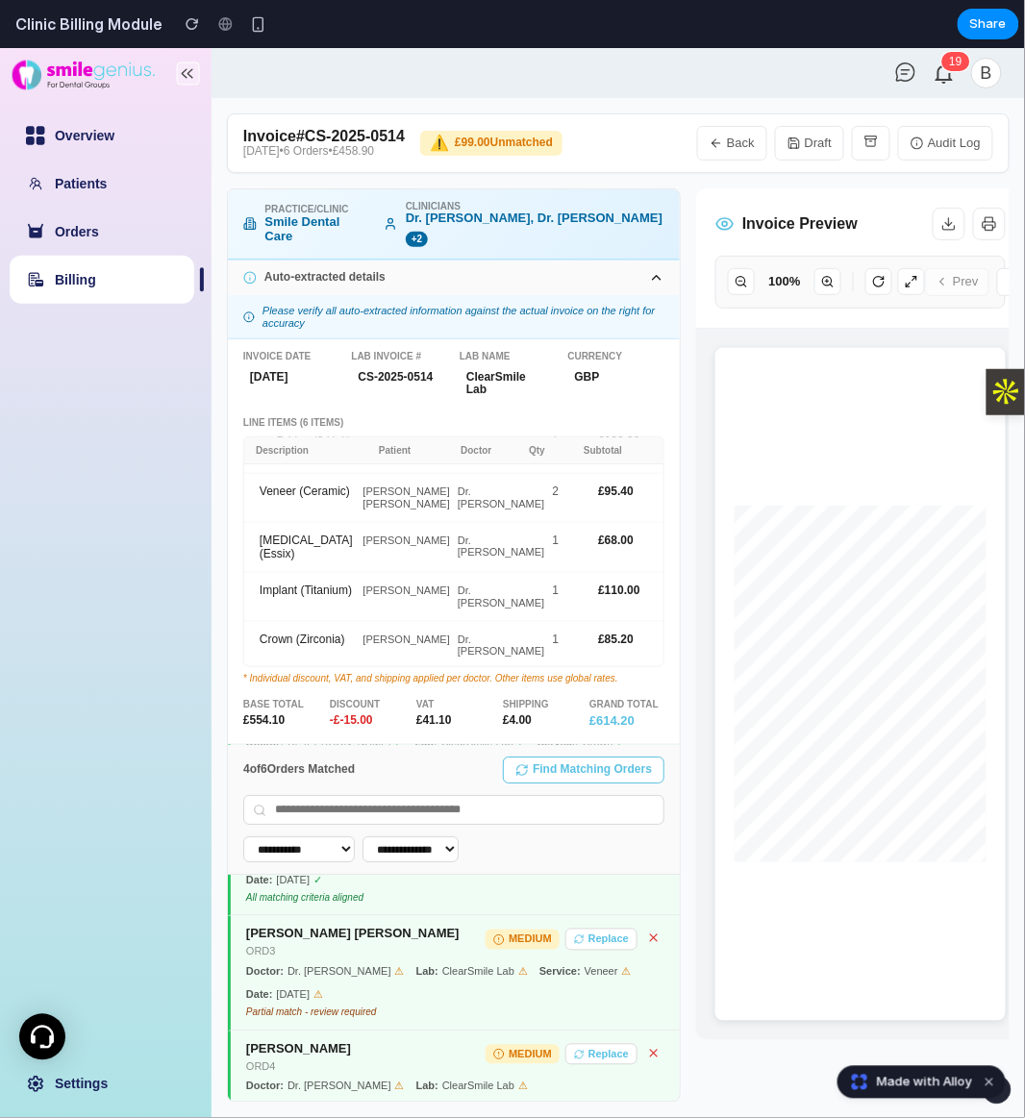
scroll to position [534, 0]
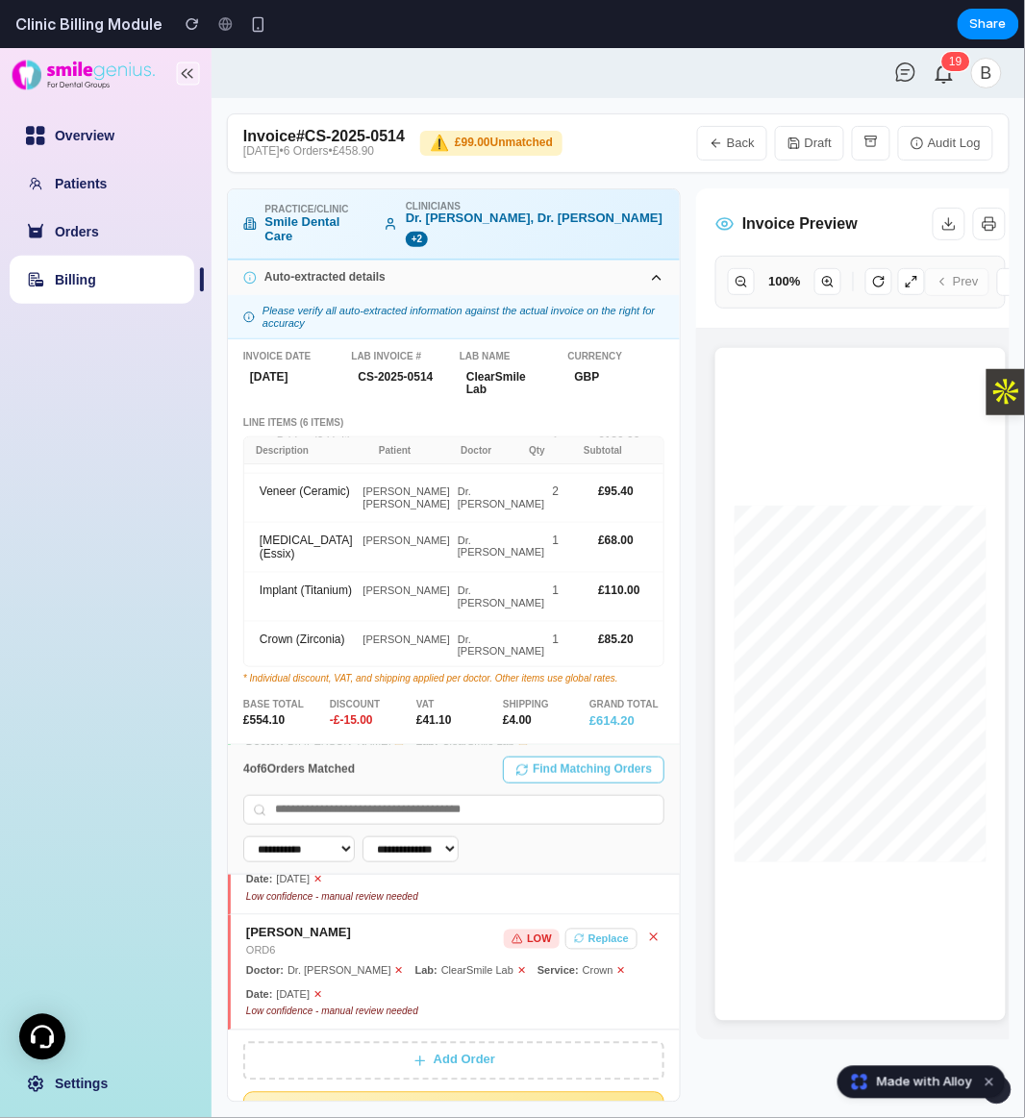
click at [498, 1047] on button "Add Order" at bounding box center [453, 1060] width 421 height 38
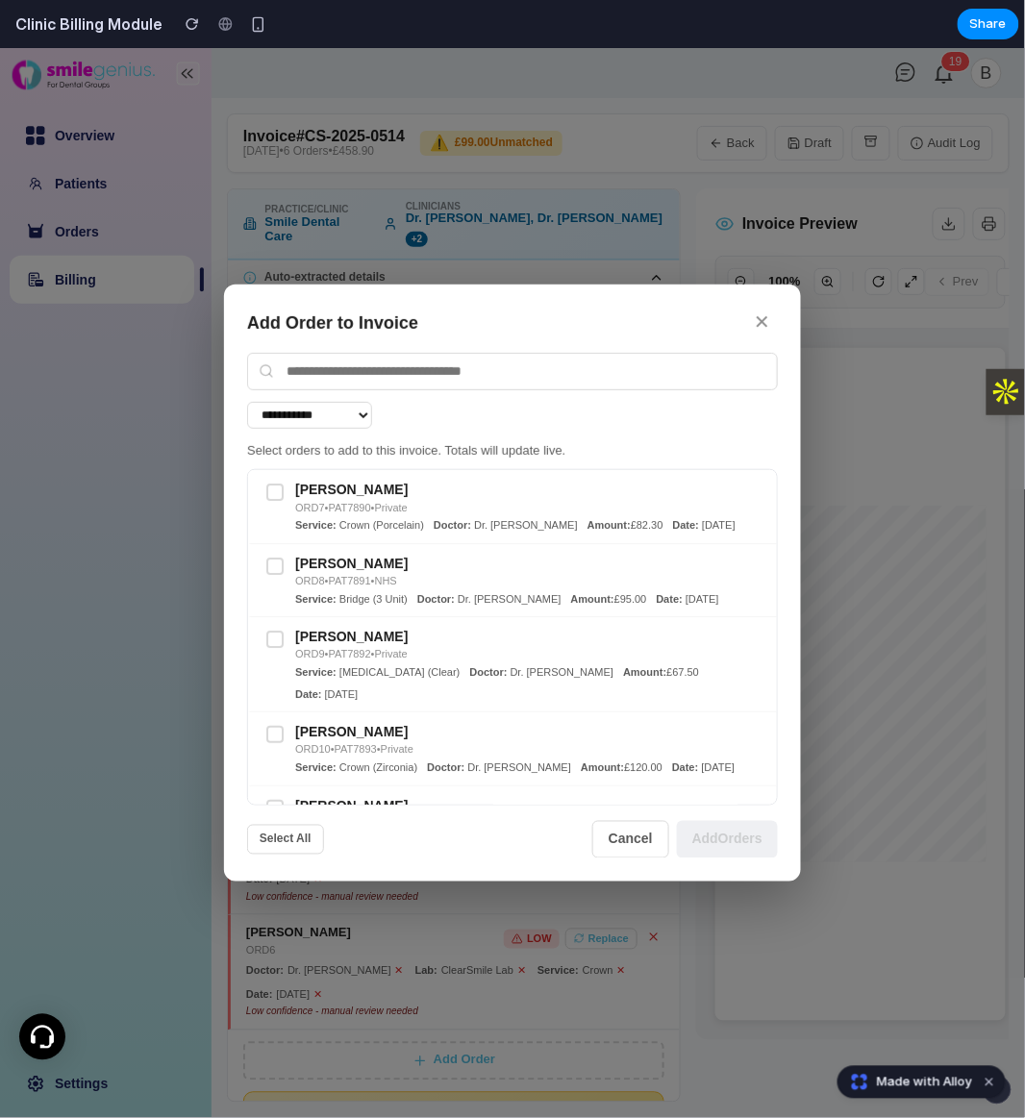
click at [752, 311] on button "✕" at bounding box center [762, 322] width 32 height 30
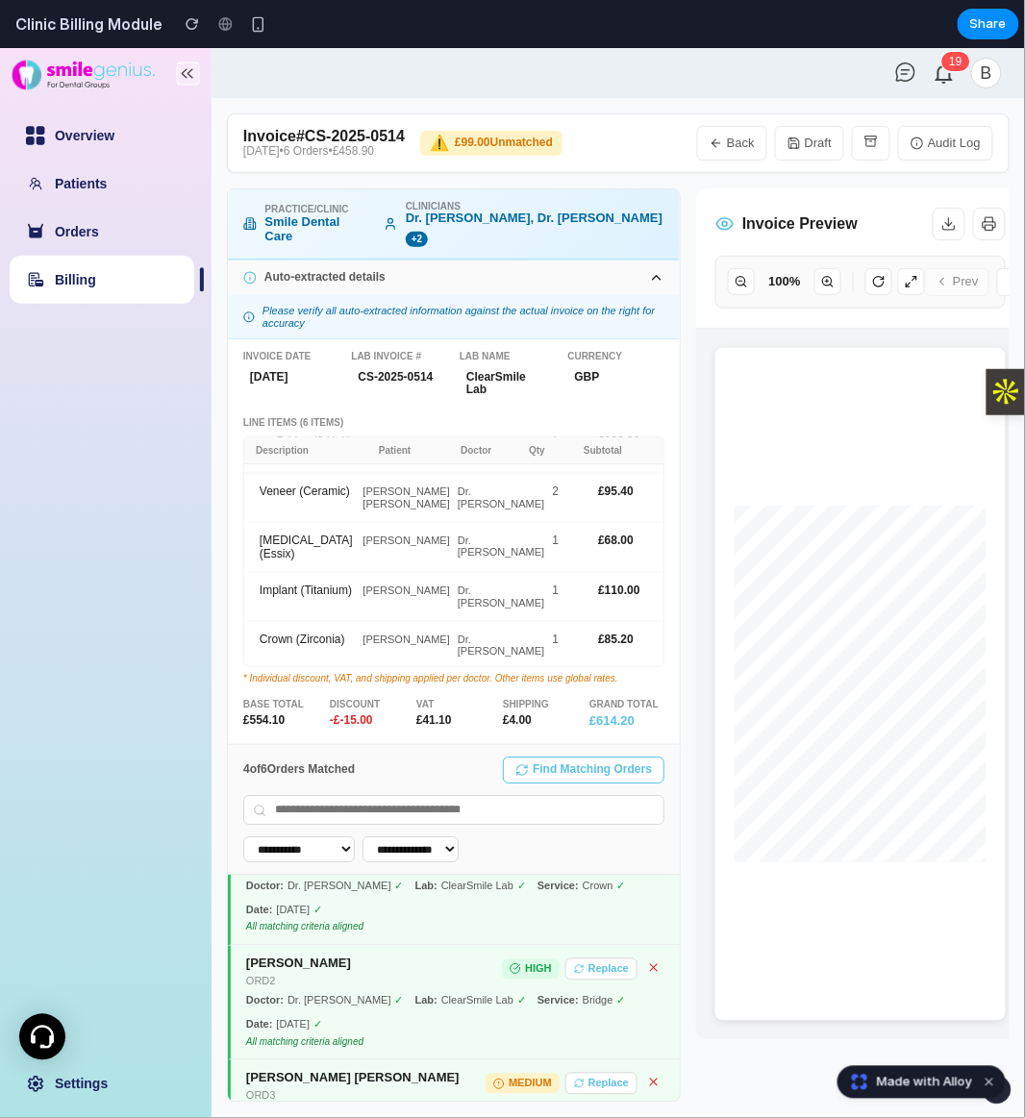
scroll to position [0, 0]
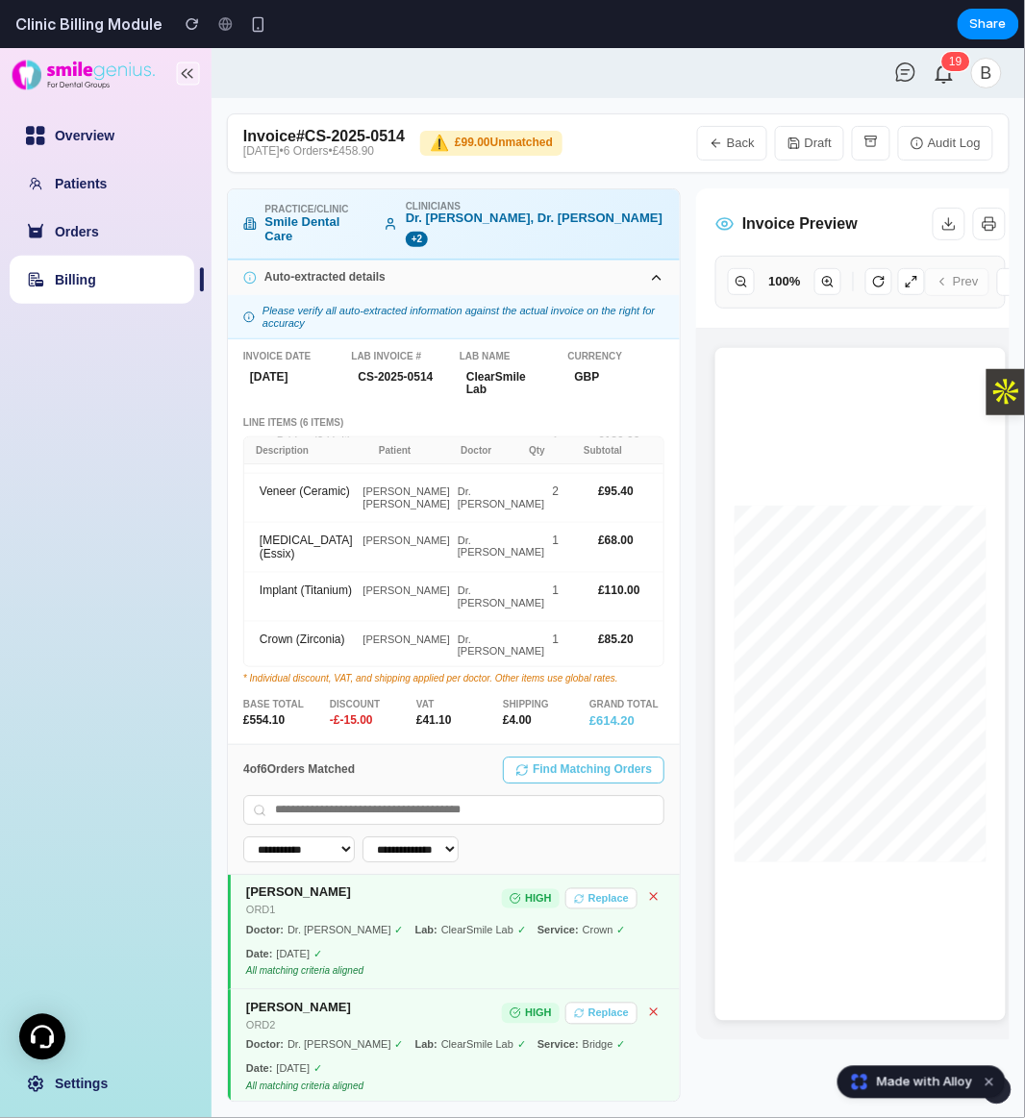
click at [577, 756] on button "Find Matching Orders" at bounding box center [584, 769] width 162 height 27
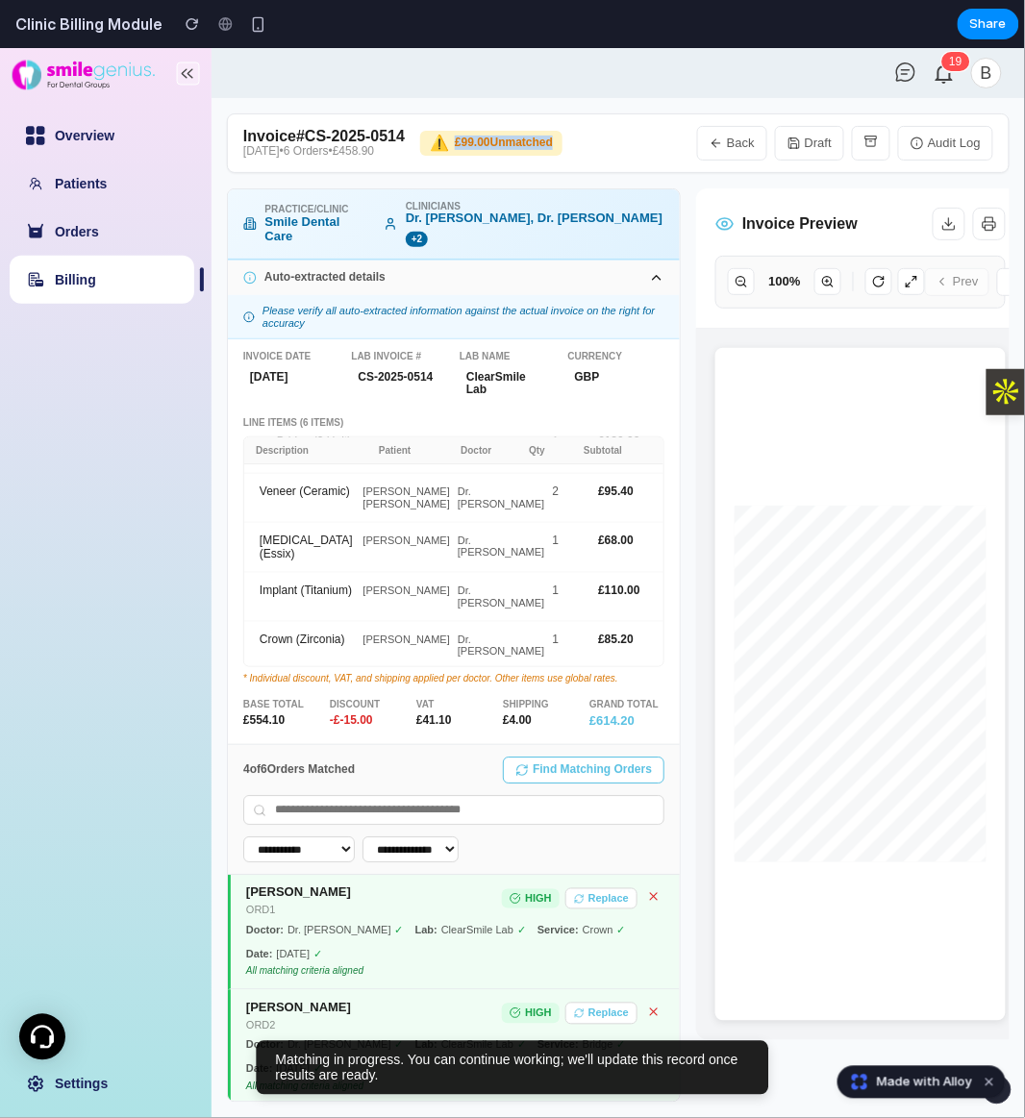
click at [562, 137] on div "⚠️ £99.00 Unmatched" at bounding box center [491, 142] width 142 height 25
click at [644, 154] on div "Invoice # CS-2025-0514 [DATE] • 6 Orders • £458.90 ⚠️ £99.00 Unmatched Back Dra…" at bounding box center [618, 142] width 783 height 60
click at [90, 271] on link "Billing" at bounding box center [75, 278] width 41 height 15
select select "**"
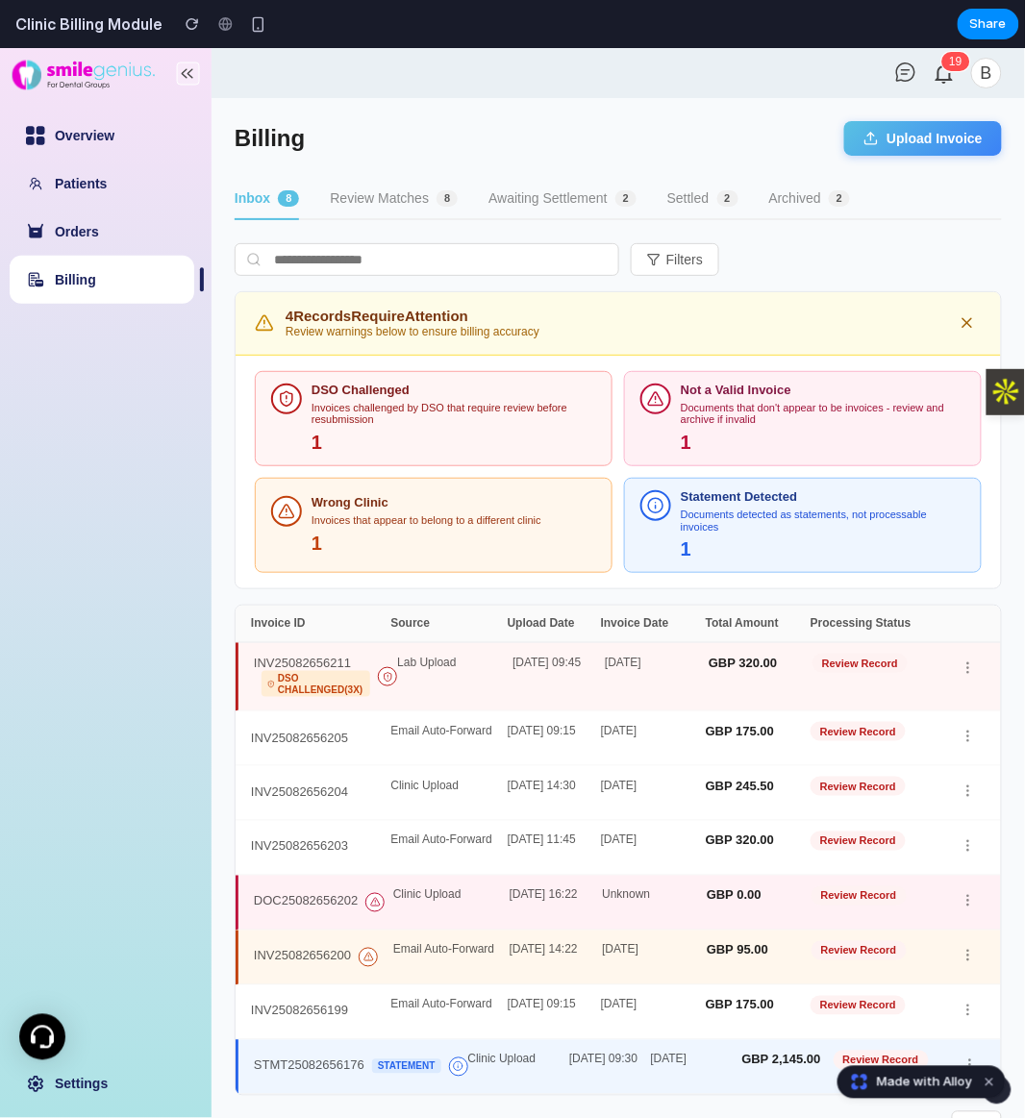
click at [407, 194] on button "Review Matches 8" at bounding box center [394, 198] width 128 height 41
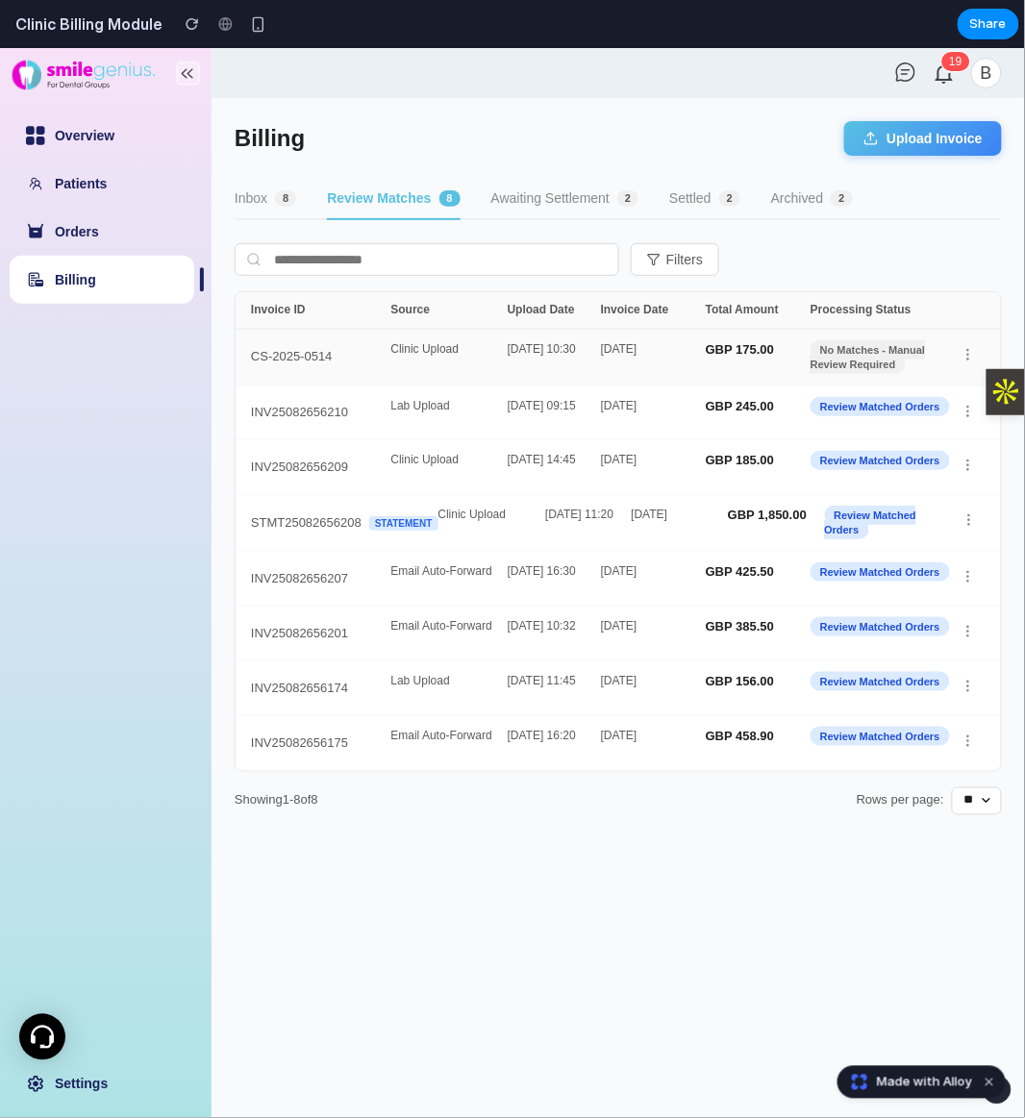
click at [512, 367] on div "[DATE] 10:30" at bounding box center [554, 356] width 93 height 29
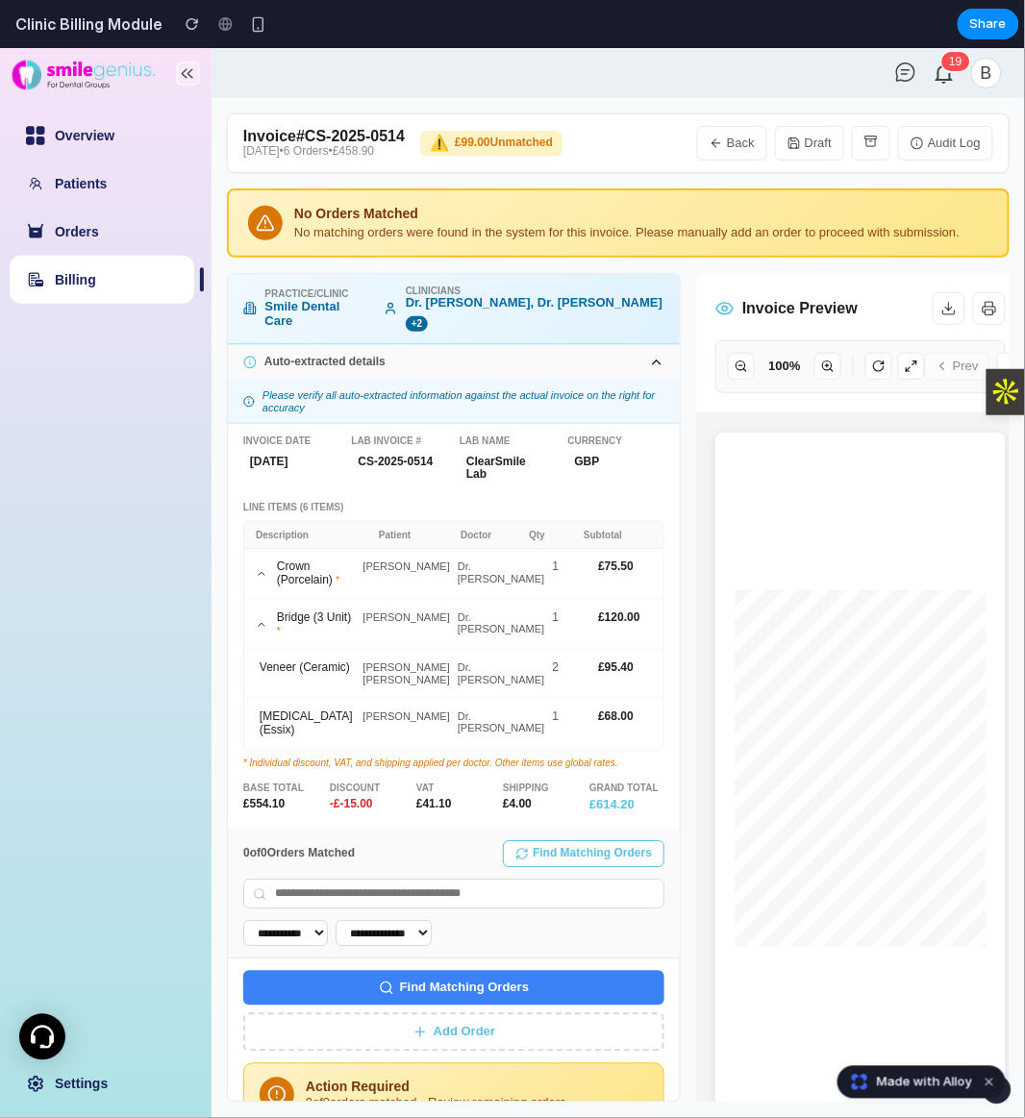
click at [96, 276] on link "Billing" at bounding box center [75, 278] width 41 height 15
select select "**"
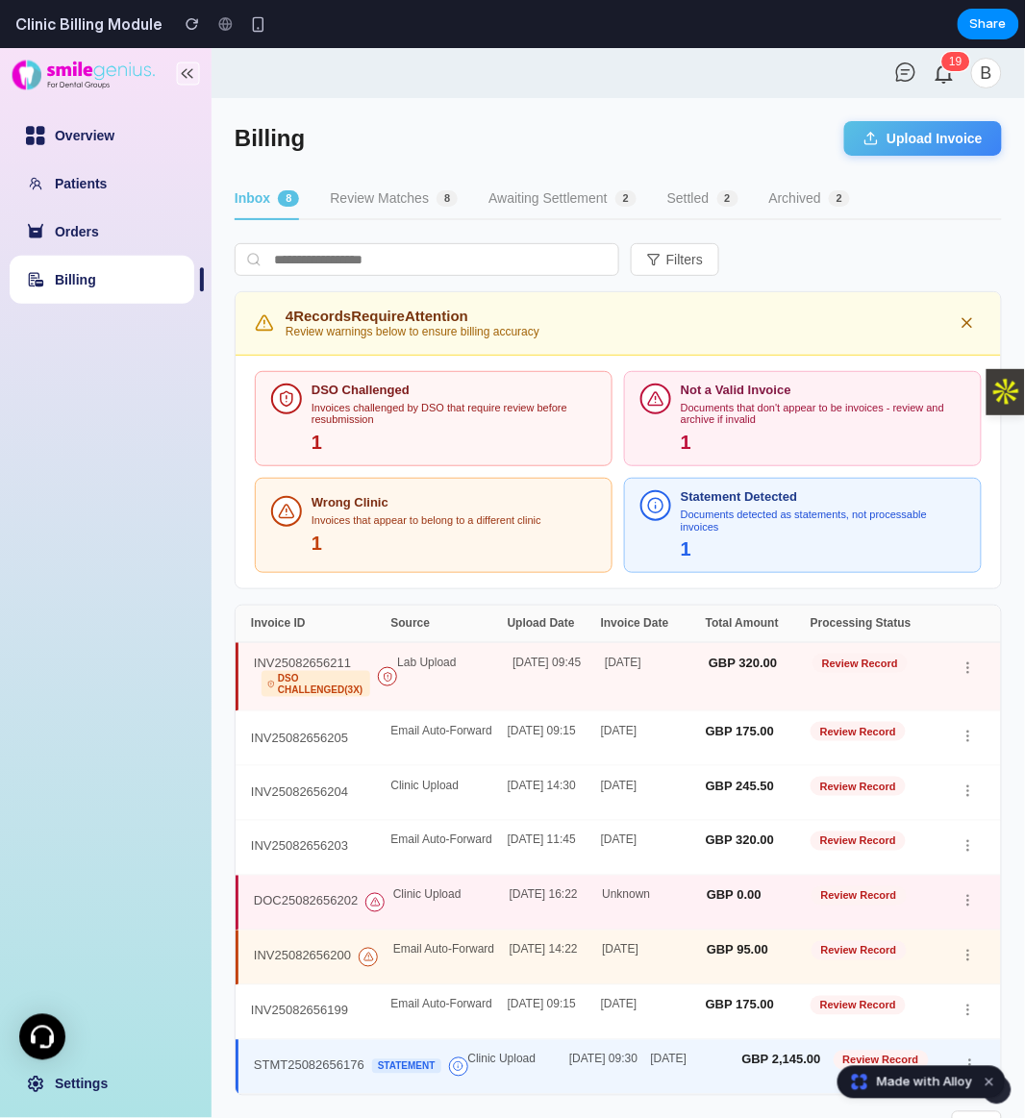
click at [365, 183] on button "Review Matches 8" at bounding box center [394, 198] width 128 height 41
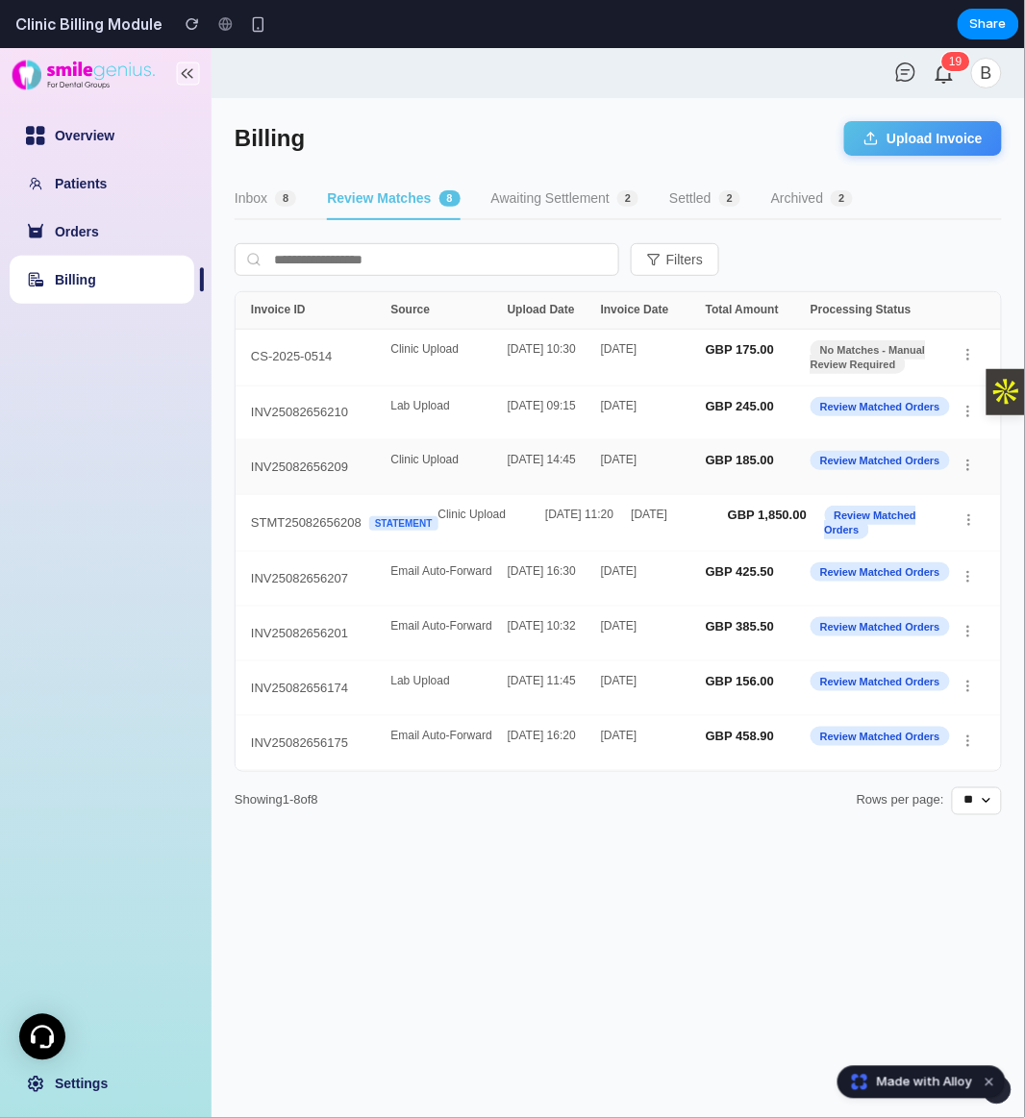
click at [617, 466] on div "[DATE]" at bounding box center [653, 466] width 105 height 27
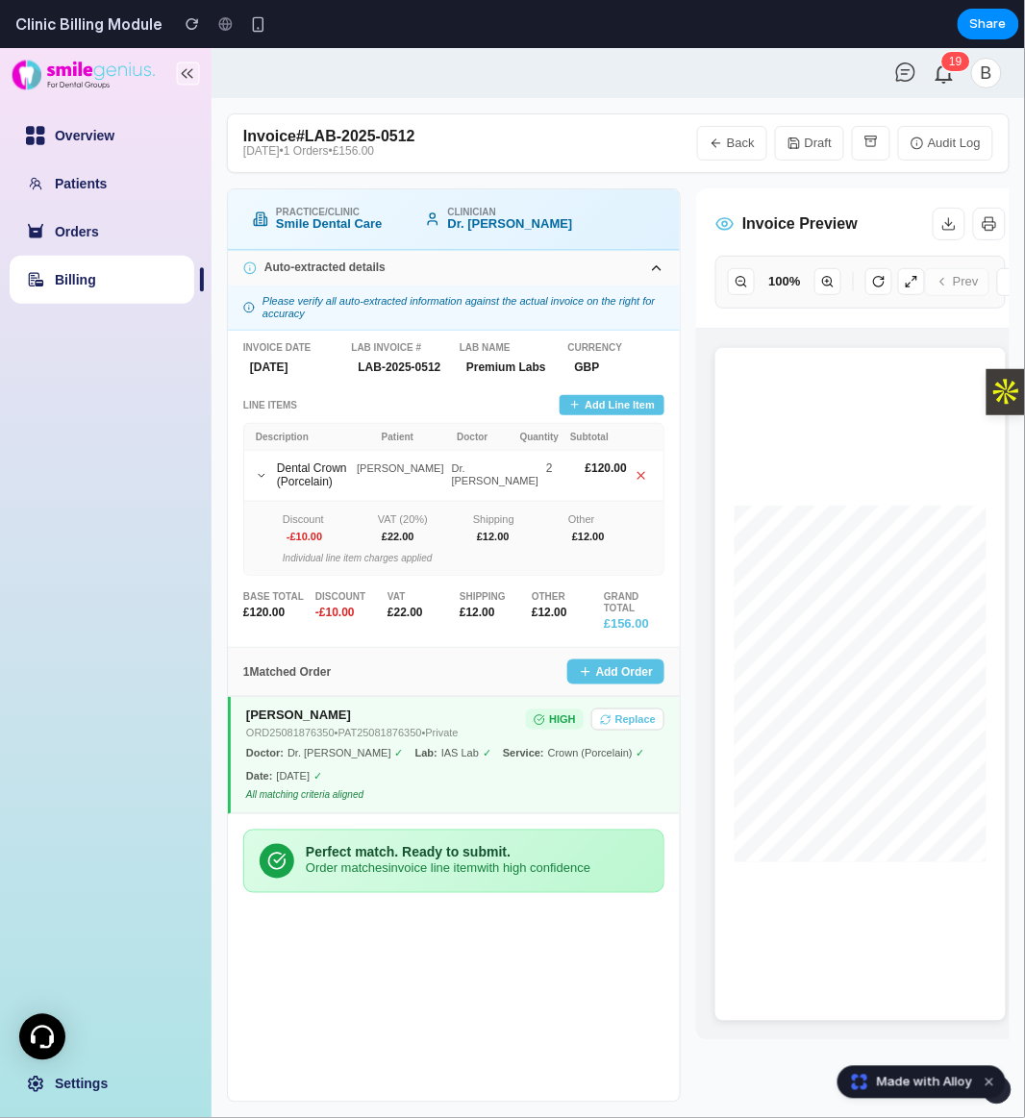
click at [96, 284] on link "Billing" at bounding box center [75, 278] width 41 height 15
select select "**"
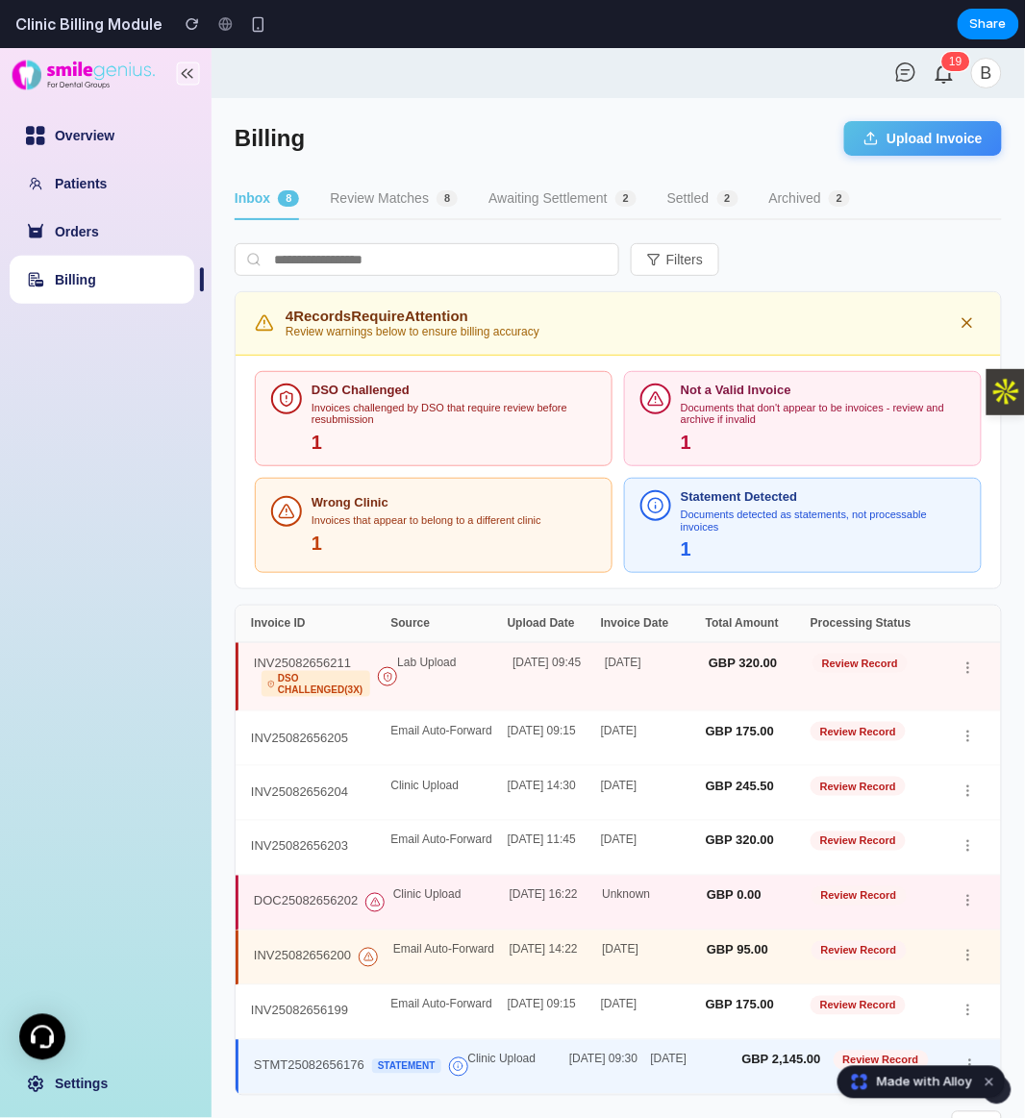
click at [413, 197] on button "Review Matches 8" at bounding box center [394, 198] width 128 height 41
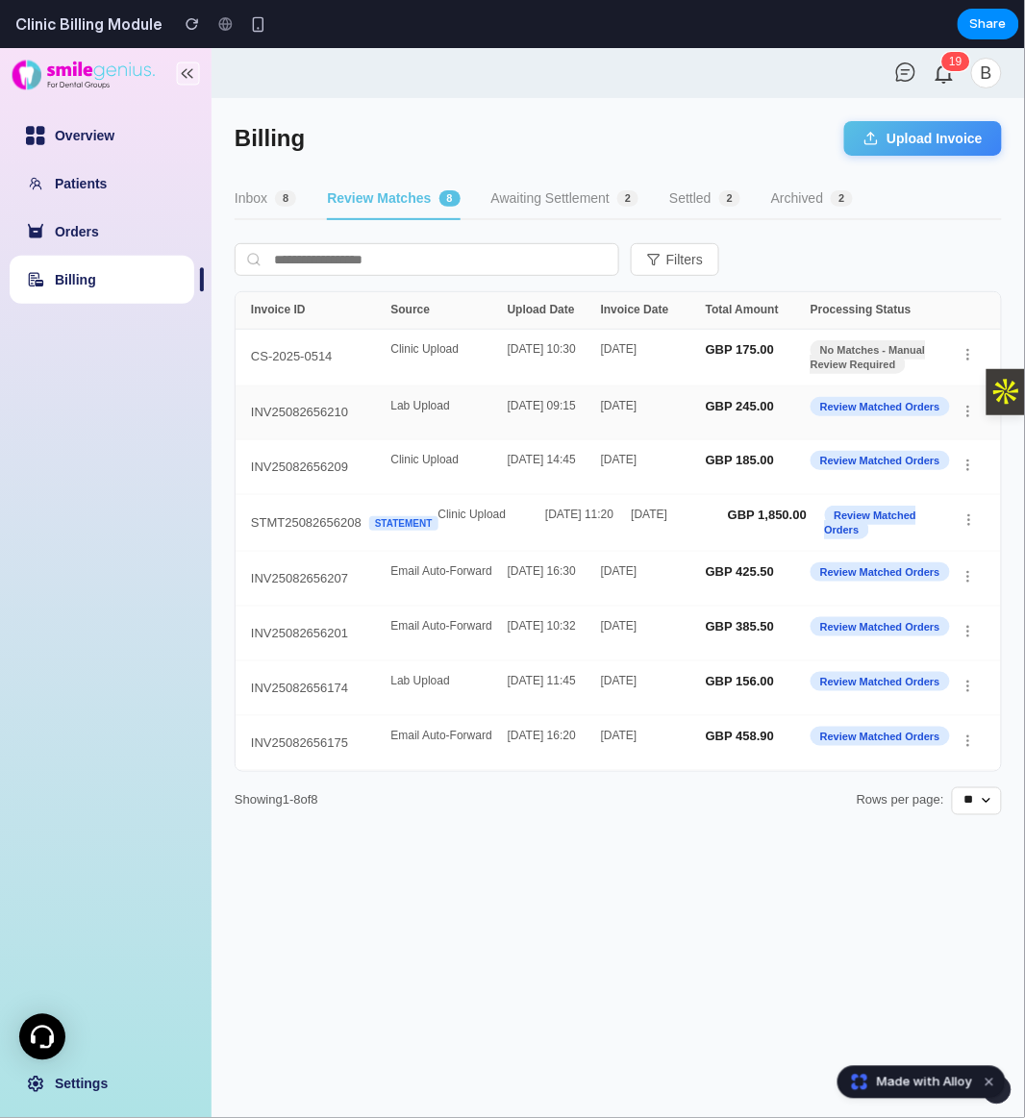
click at [540, 405] on div "[DATE] 09:15" at bounding box center [554, 412] width 93 height 27
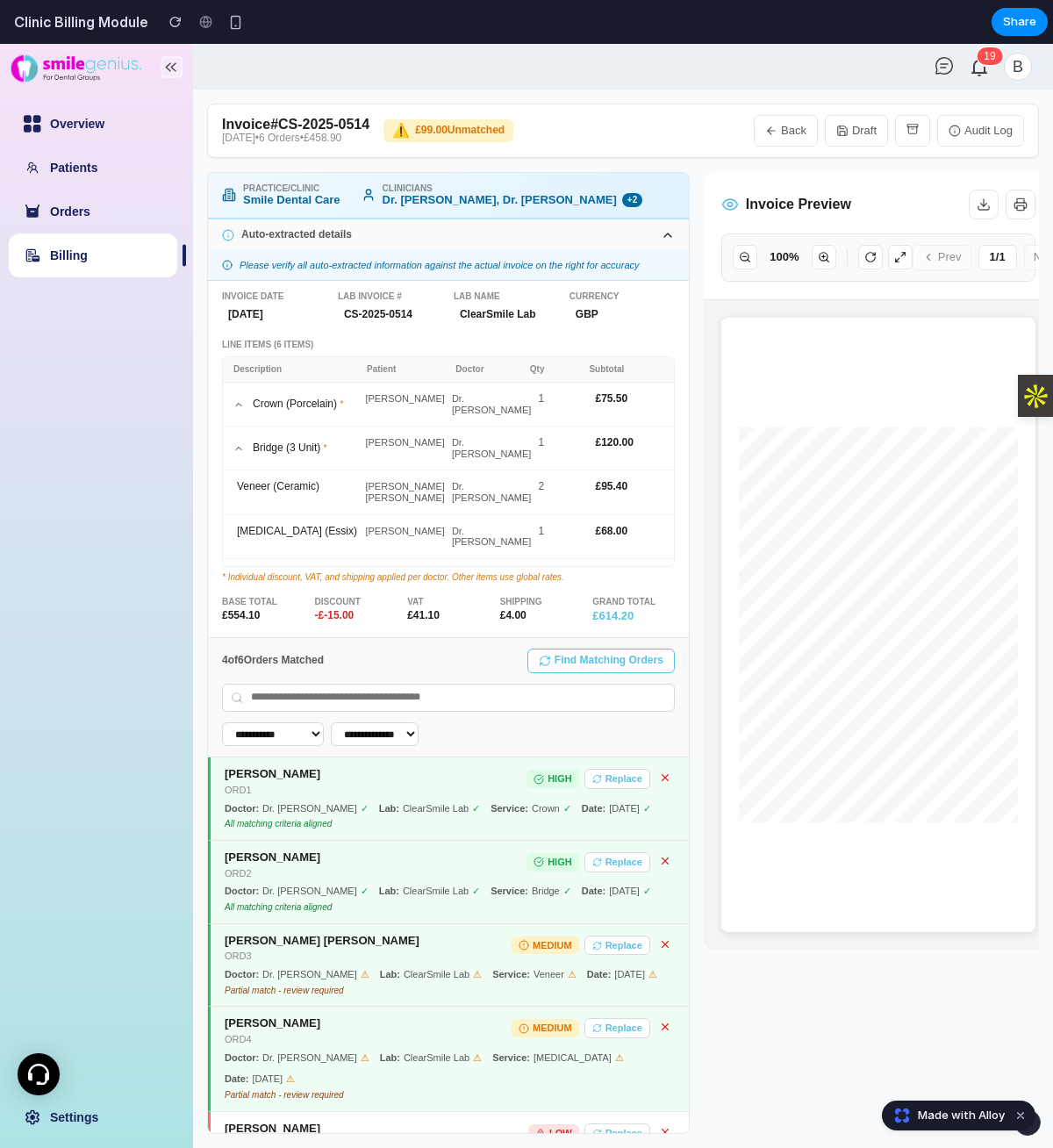
click at [49, 279] on ul "Overview Patients Orders Billing" at bounding box center [97, 190] width 193 height 193
click at [50, 262] on link "Billing" at bounding box center [68, 255] width 37 height 14
select select "**"
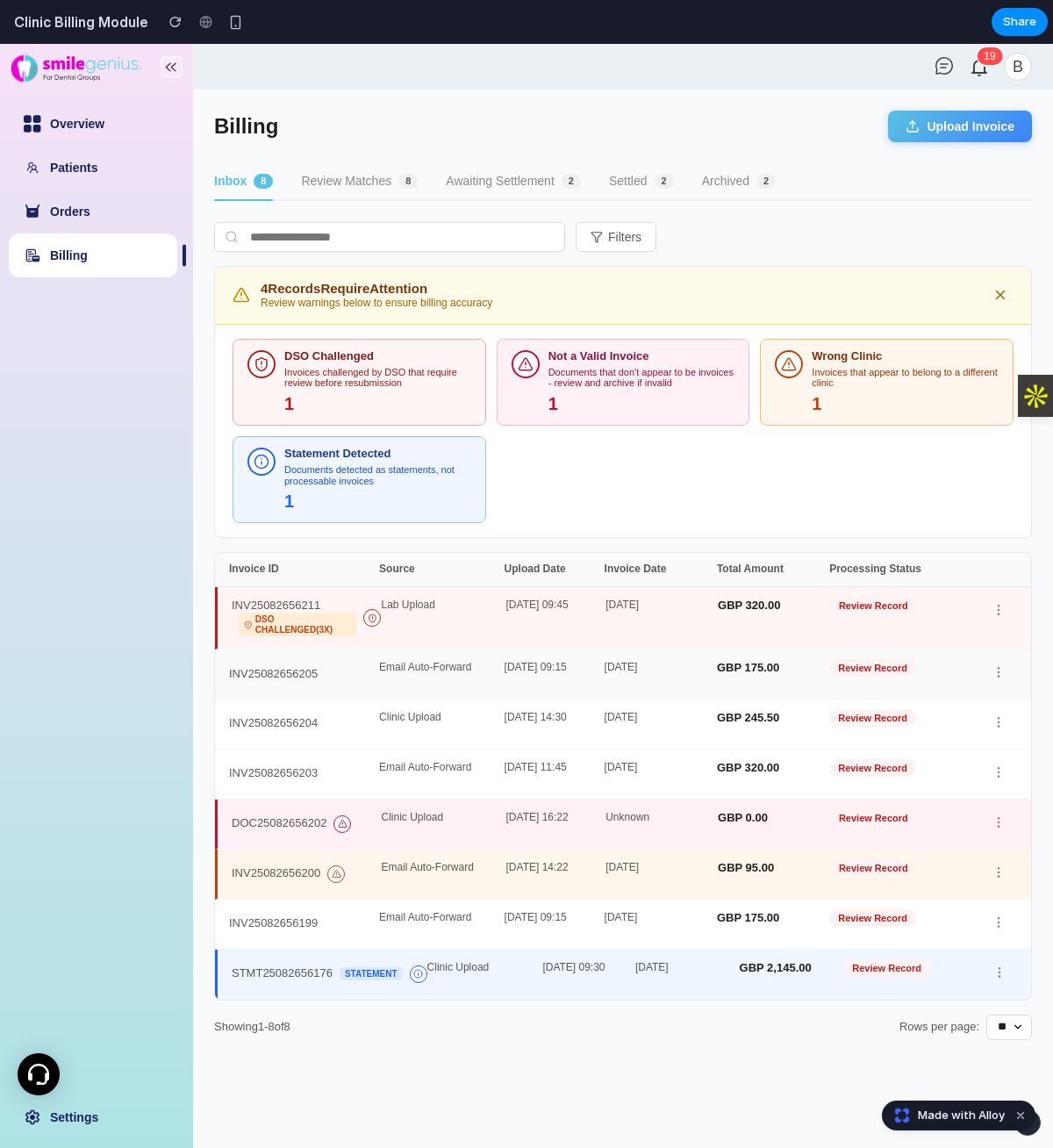
click at [456, 676] on div "Email Auto-Forward" at bounding box center [441, 673] width 125 height 25
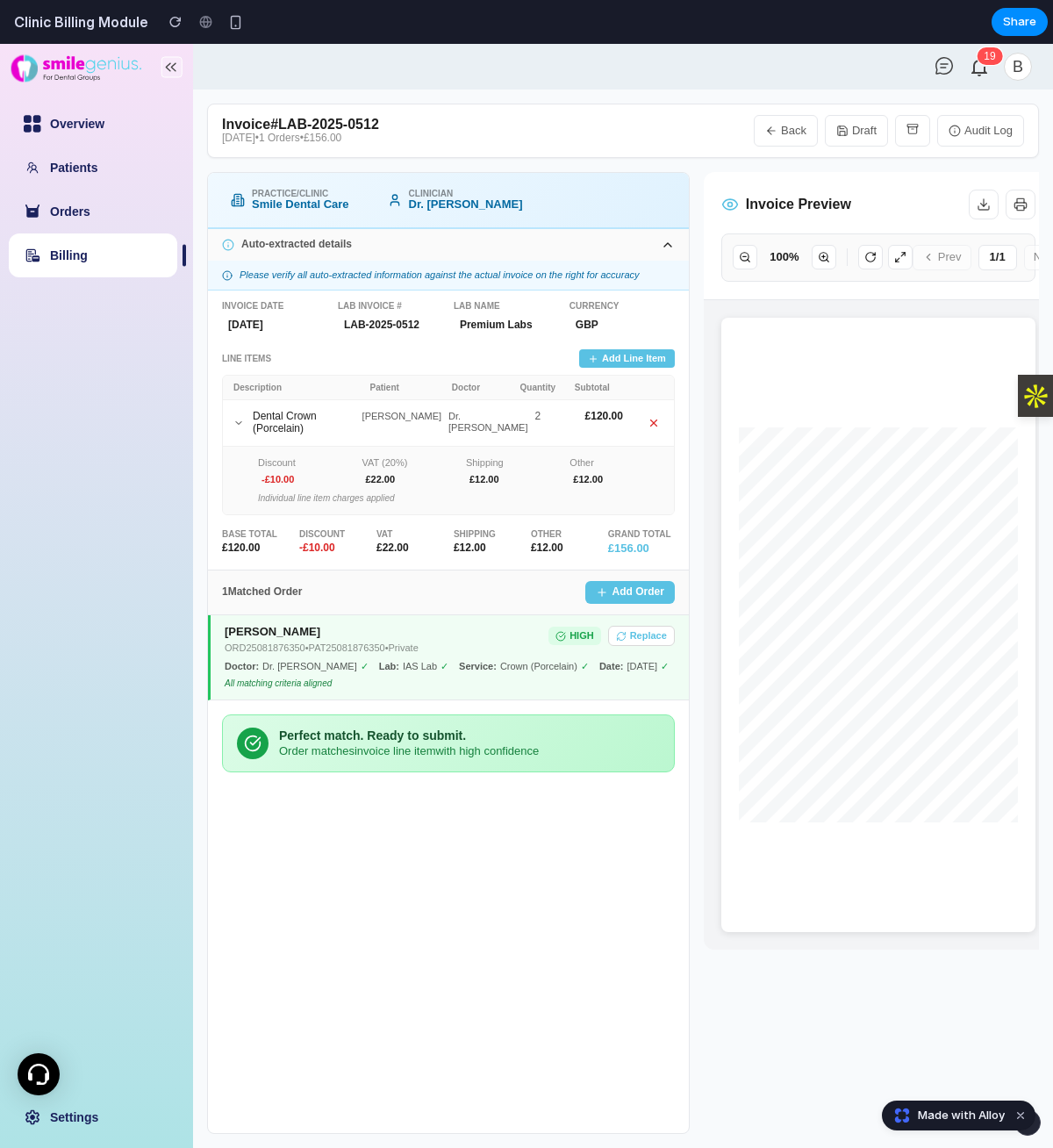
click at [88, 261] on link "Billing" at bounding box center [68, 255] width 37 height 14
select select "**"
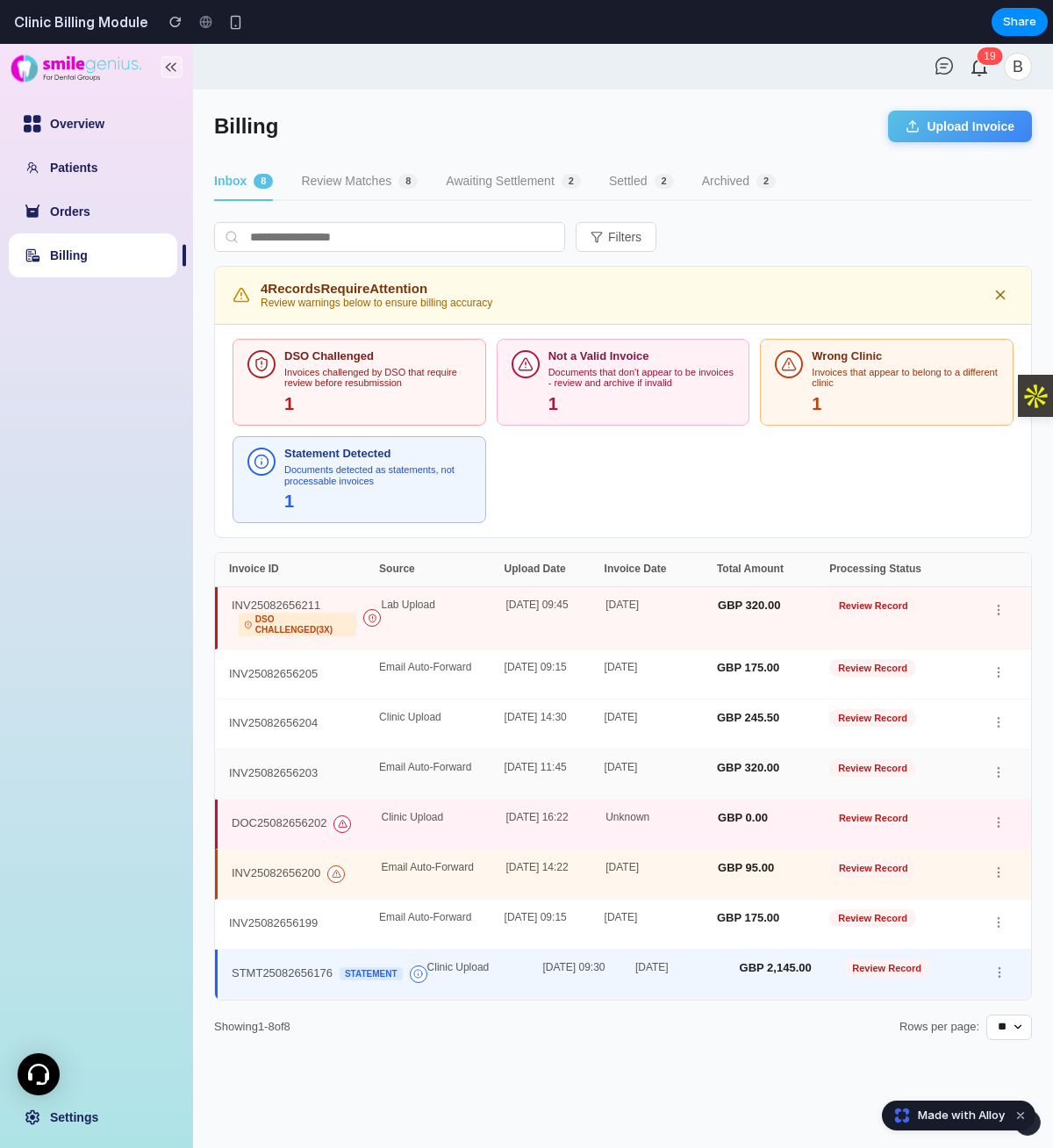
click at [566, 756] on div "INV25082656203 Email Auto-Forward [DATE] 11:45 [DATE] GBP 320.00 Review Record" at bounding box center [623, 774] width 816 height 50
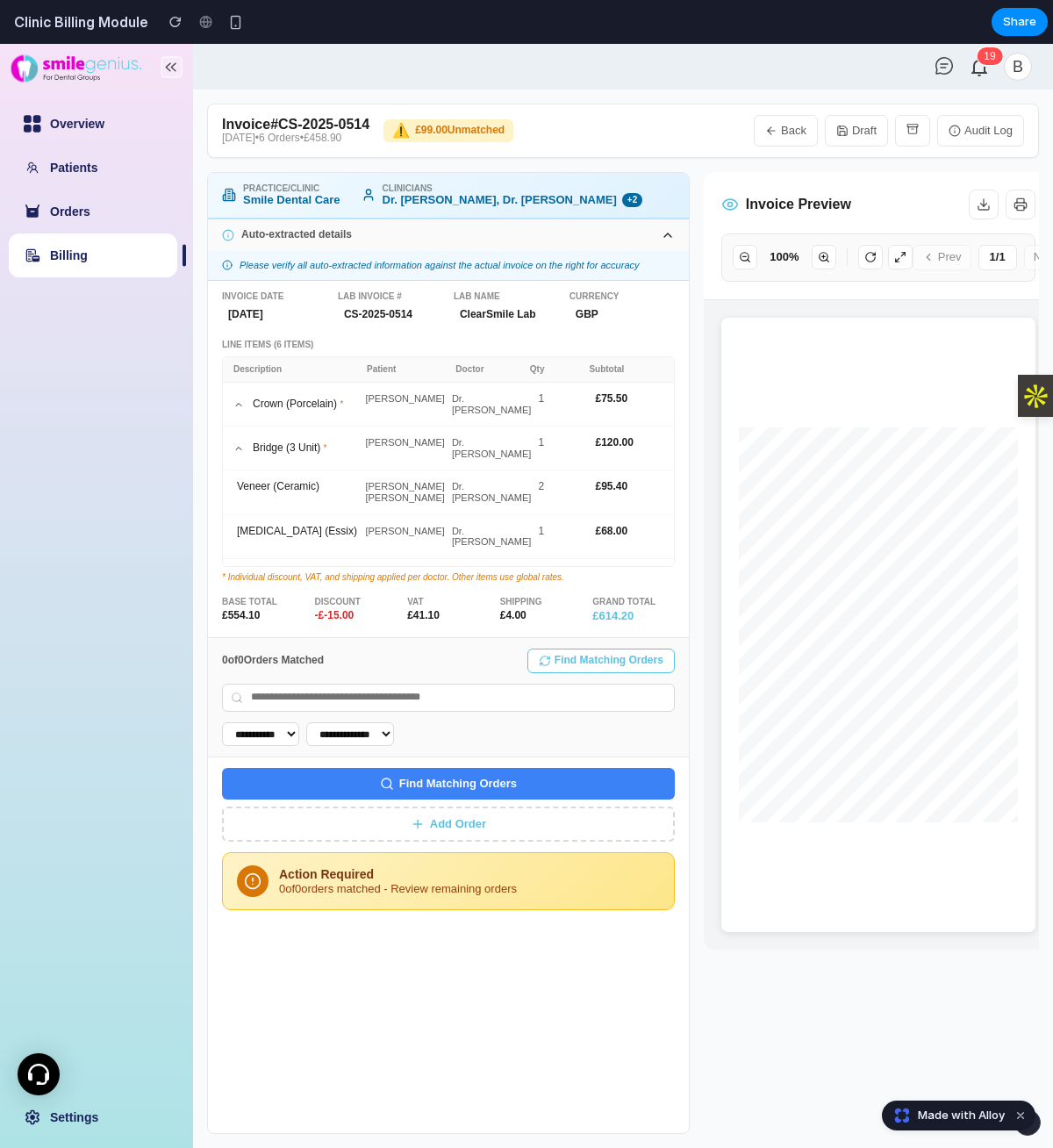
drag, startPoint x: 529, startPoint y: 892, endPoint x: 401, endPoint y: 892, distance: 128.0
click at [401, 892] on div "0 of 0 orders matched - Review remaining orders" at bounding box center [469, 889] width 381 height 13
click at [426, 976] on div "**********" at bounding box center [448, 885] width 481 height 495
drag, startPoint x: 629, startPoint y: 268, endPoint x: 216, endPoint y: 263, distance: 413.0
click at [216, 263] on div "Please verify all auto-extracted information against the actual invoice on the …" at bounding box center [448, 266] width 481 height 30
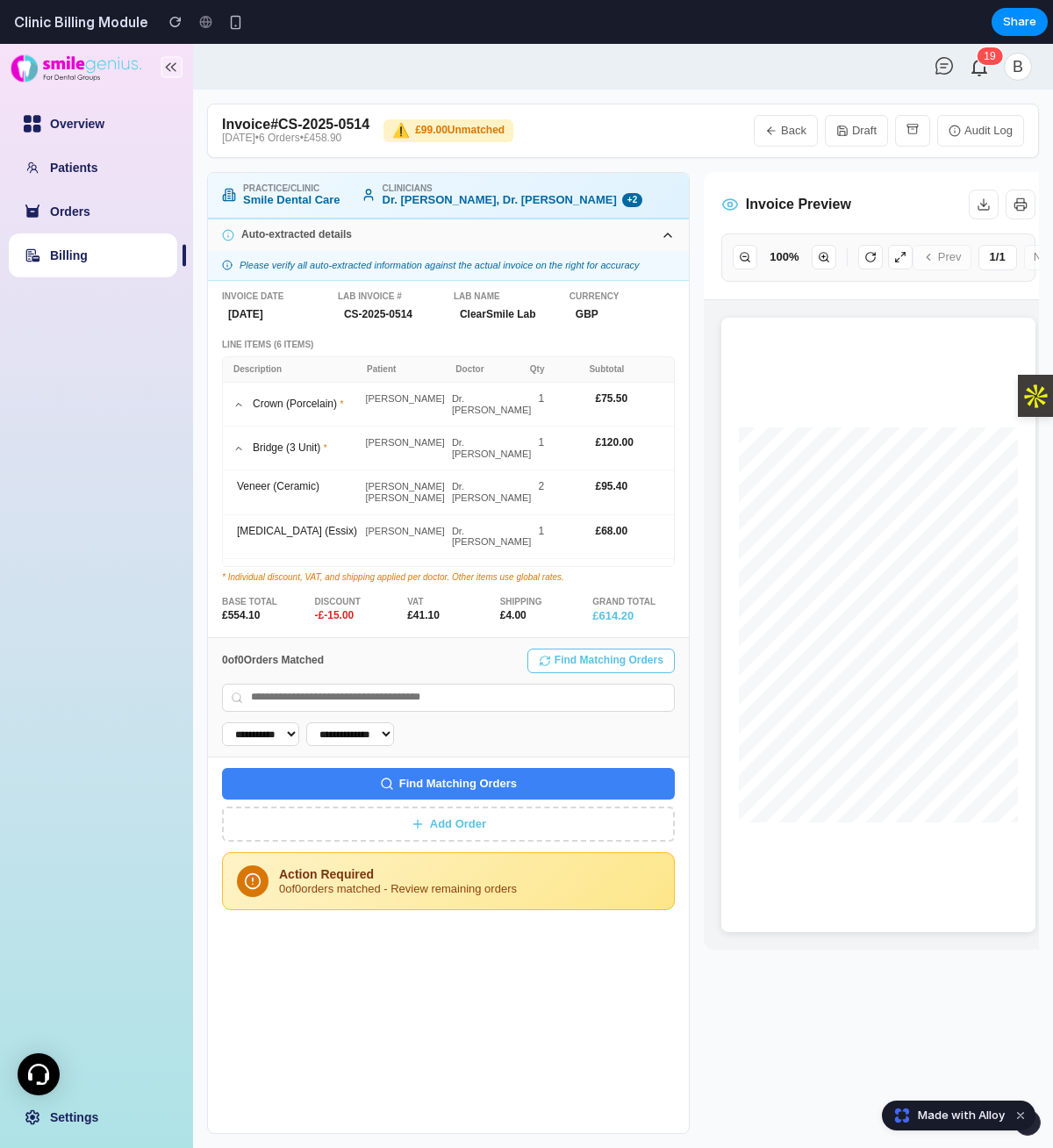
click at [88, 262] on link "Billing" at bounding box center [68, 255] width 37 height 14
select select "**"
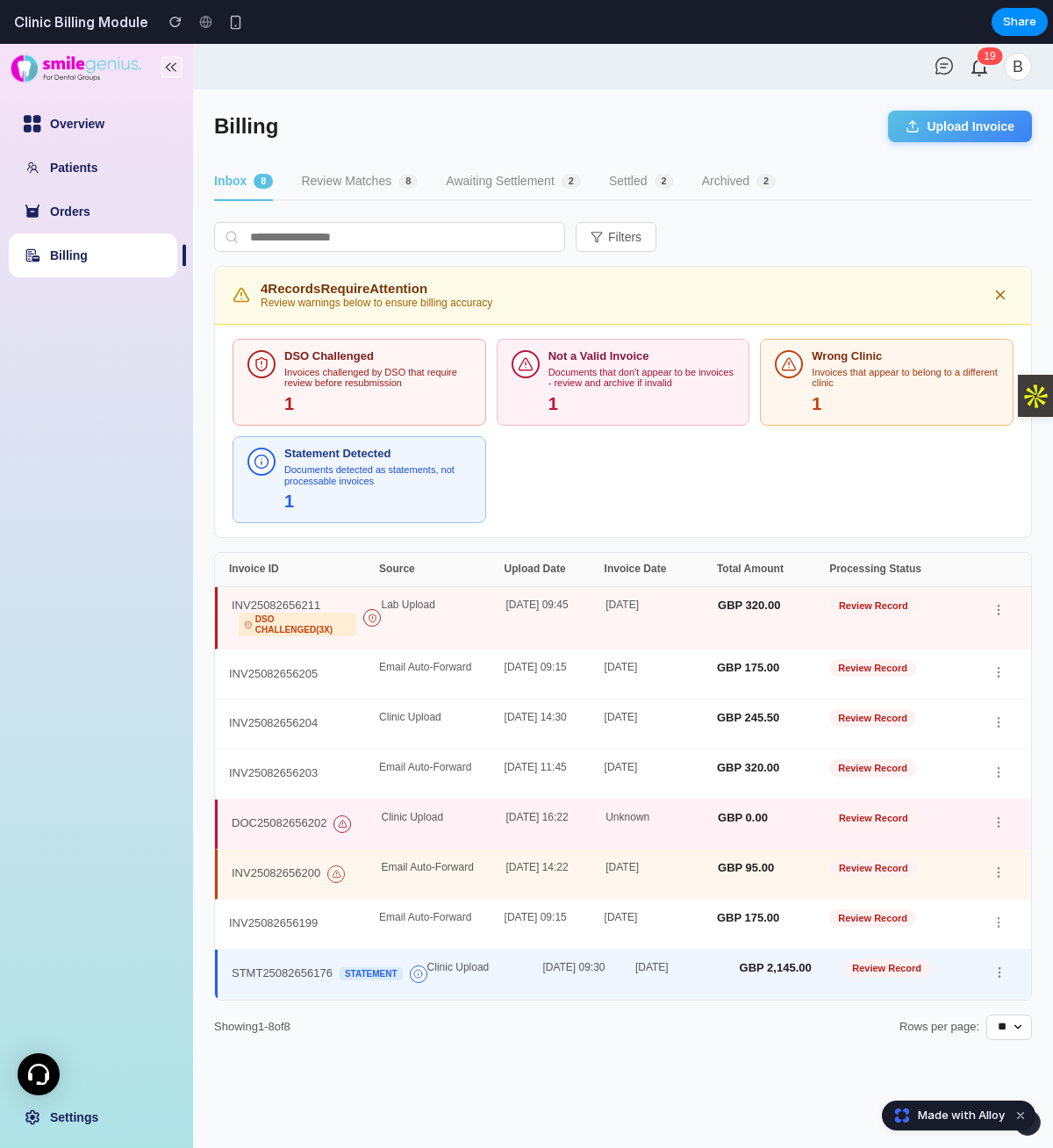
click at [360, 167] on button "Review Matches 8" at bounding box center [360, 182] width 117 height 37
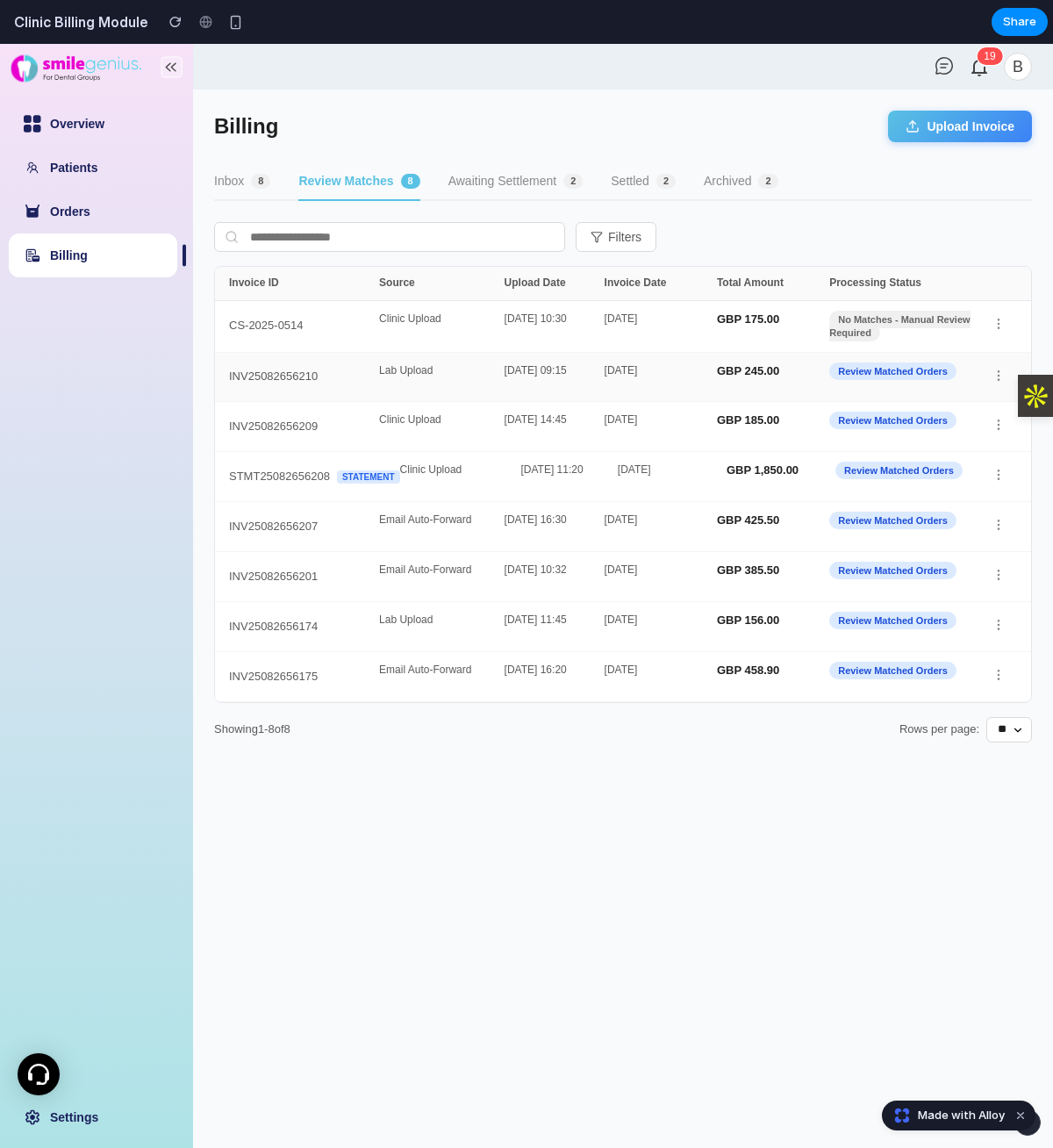
click at [488, 380] on div "Lab Upload" at bounding box center [441, 377] width 125 height 25
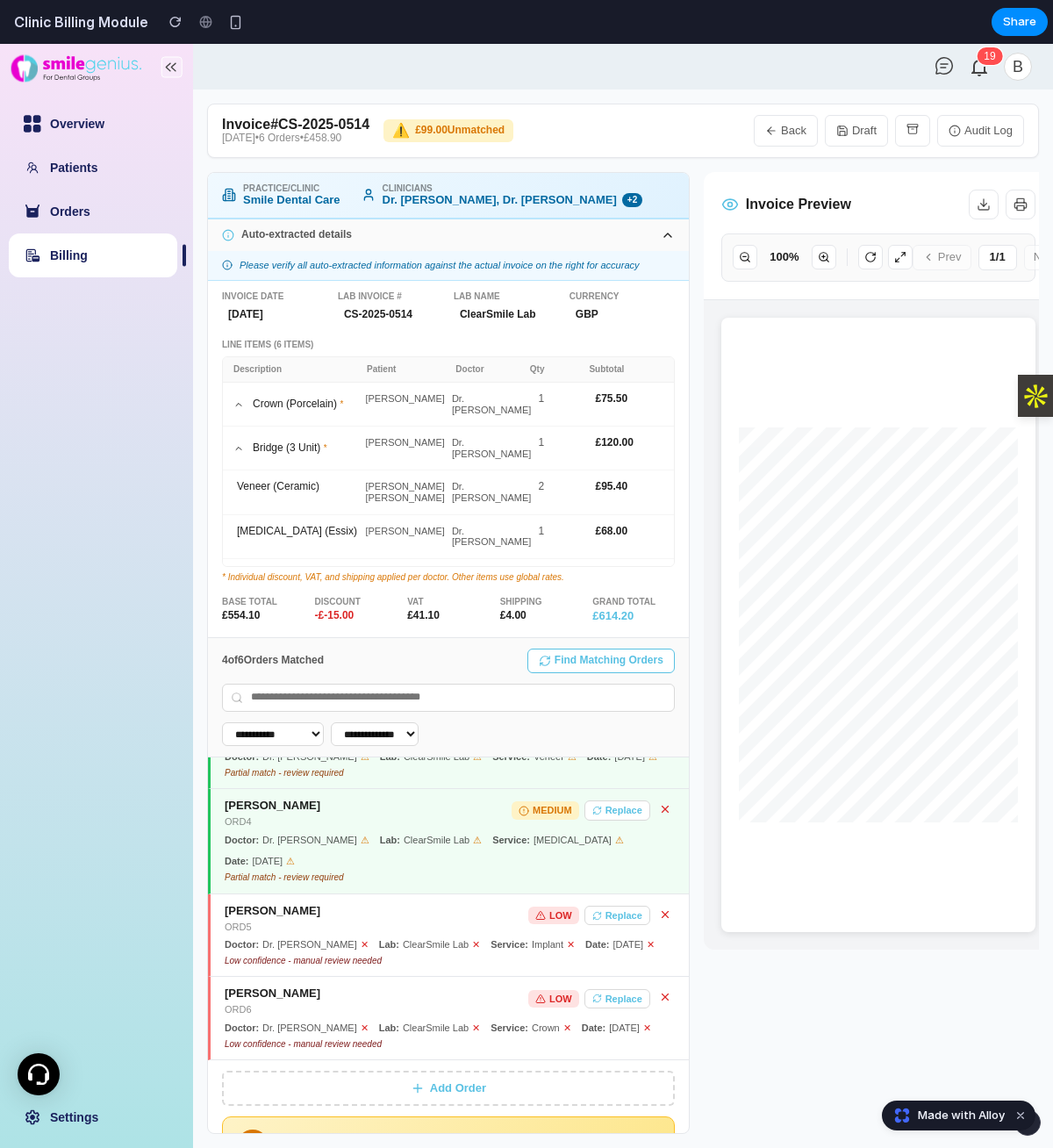
scroll to position [219, 0]
